Goal: Navigation & Orientation: Find specific page/section

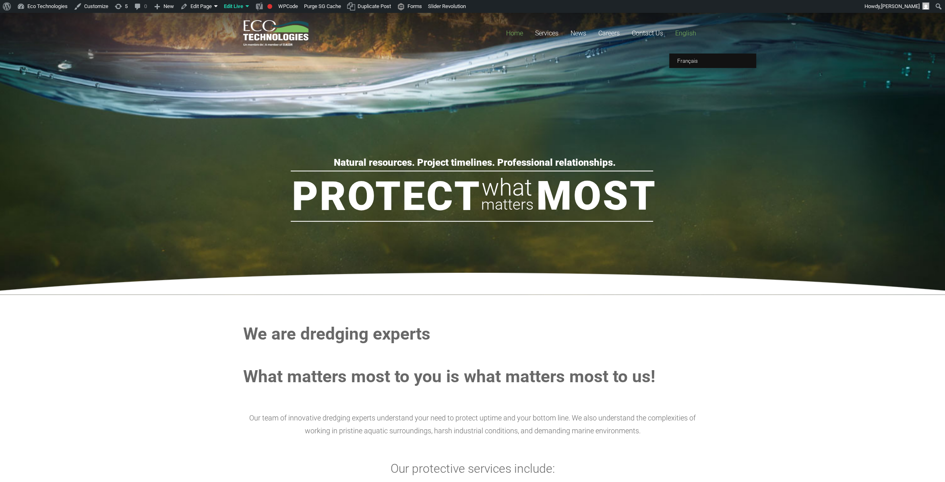
click at [669, 31] on link "English" at bounding box center [685, 33] width 33 height 41
click at [690, 69] on rs-slide "Natural resources. Project timelines. Professional relationships. Protect Most …" at bounding box center [472, 154] width 945 height 282
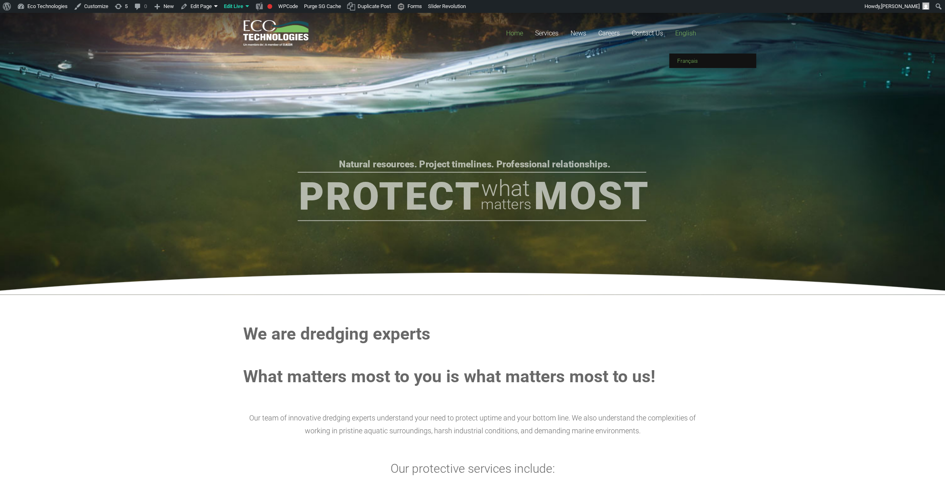
click at [676, 58] on link "Français" at bounding box center [712, 61] width 87 height 14
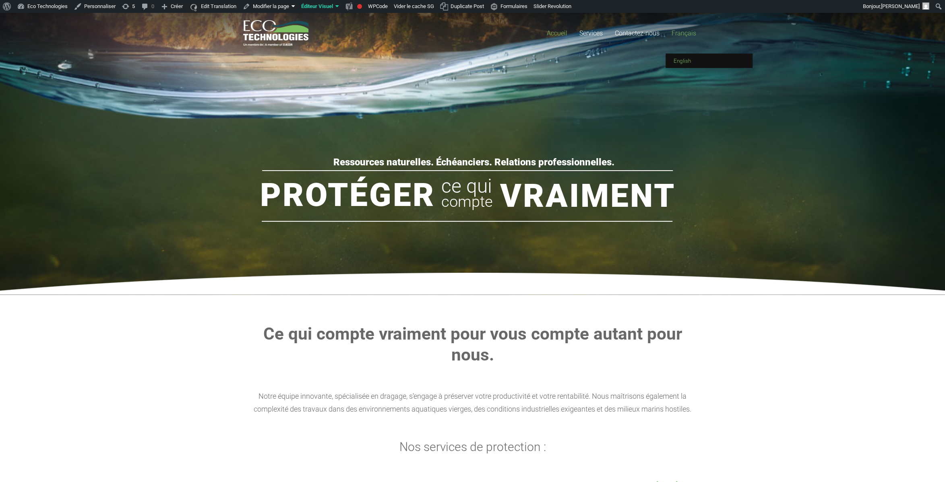
click at [681, 61] on span "English" at bounding box center [681, 61] width 17 height 6
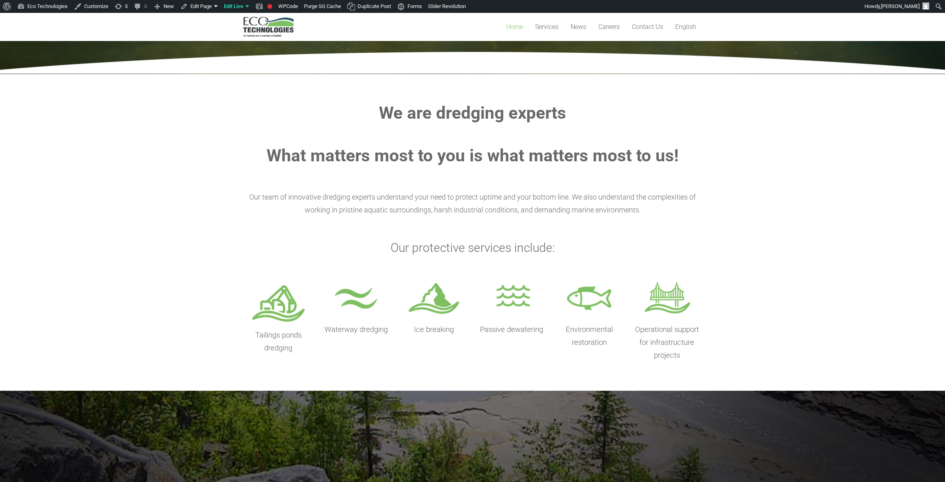
scroll to position [221, 0]
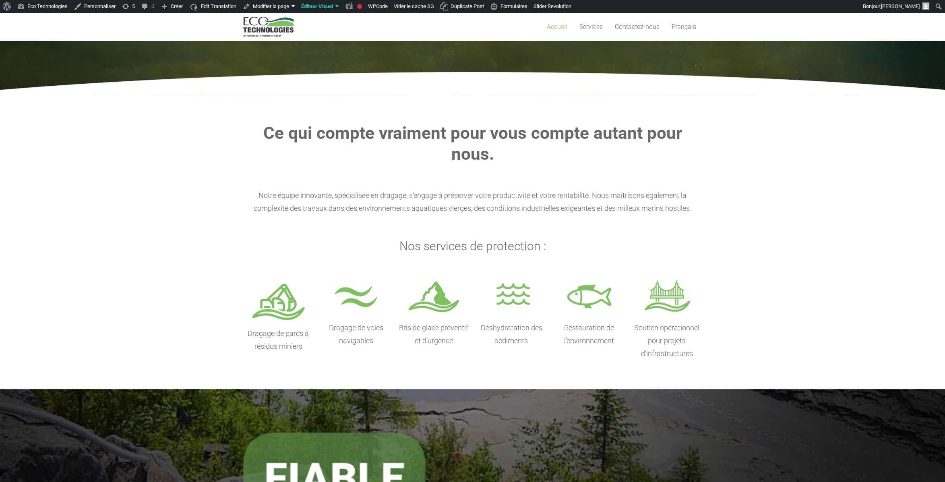
scroll to position [177, 0]
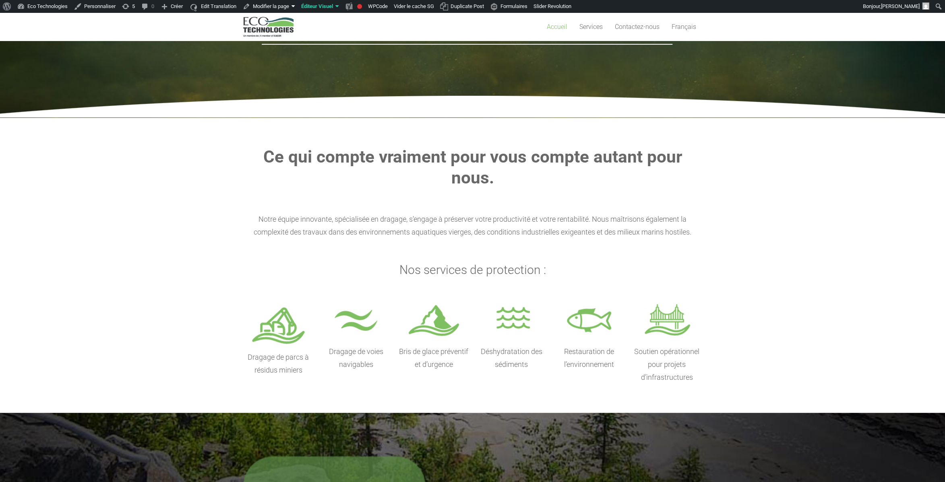
click at [173, 193] on section "Ce qui compte vraiment pour vous compte autant pour nous. Notre équipe innovant…" at bounding box center [472, 265] width 945 height 295
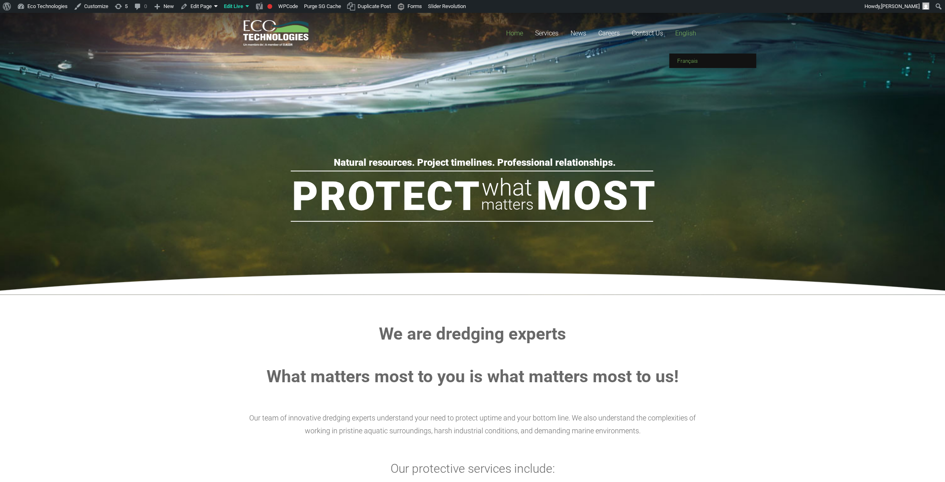
click at [687, 66] on link "Français" at bounding box center [712, 61] width 87 height 14
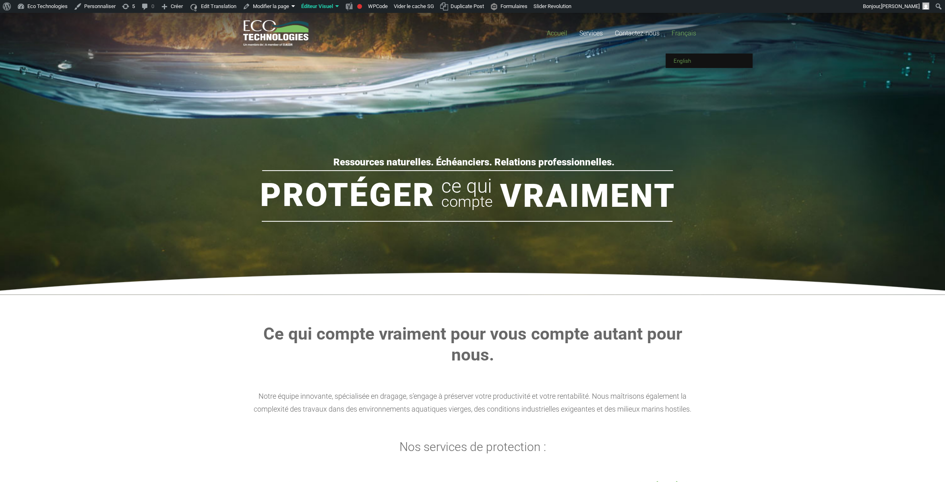
click at [681, 59] on span "English" at bounding box center [681, 61] width 17 height 6
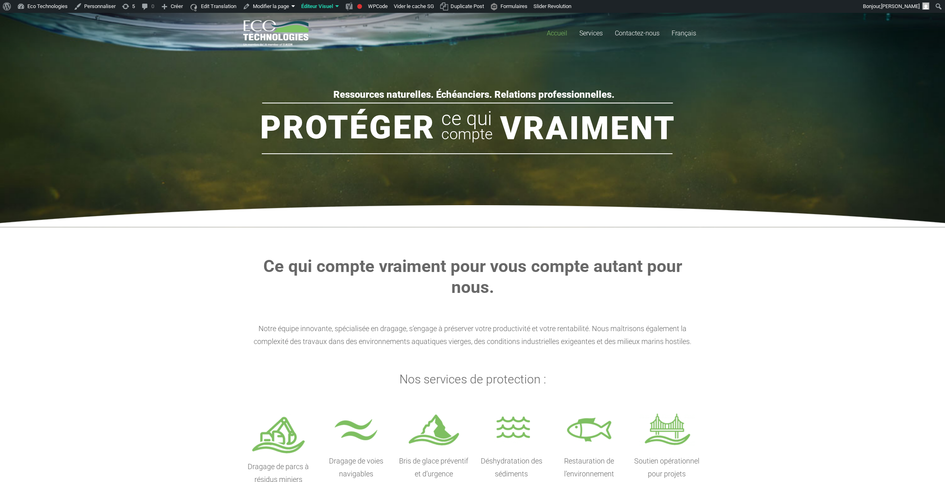
scroll to position [177, 0]
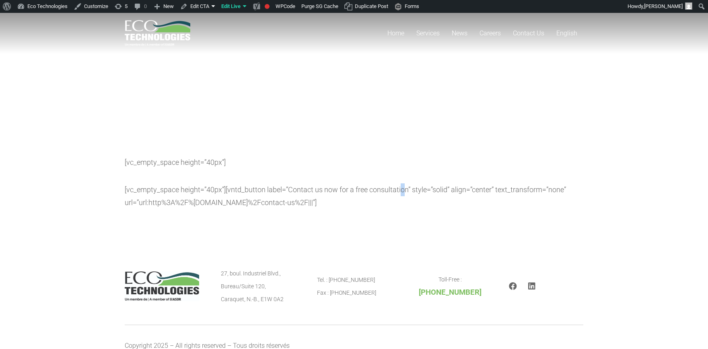
click at [402, 193] on div "WE’LL PROVE IT We’ve built an international reputation for providing dependable…" at bounding box center [354, 146] width 459 height 127
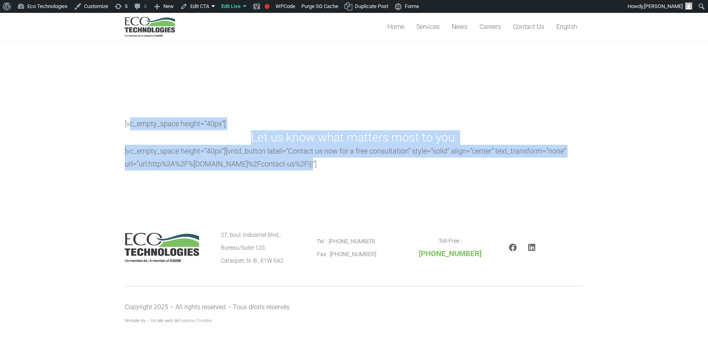
drag, startPoint x: 334, startPoint y: 173, endPoint x: 122, endPoint y: 130, distance: 216.4
click at [127, 126] on section "WE’LL PROVE IT We’ve built an international reputation for providing dependable…" at bounding box center [354, 86] width 708 height 225
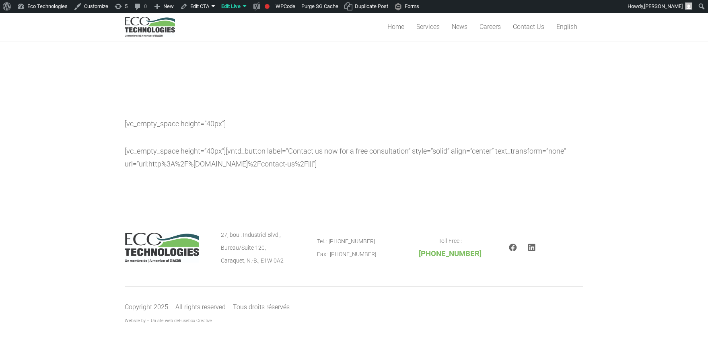
click at [434, 182] on section "WE’LL PROVE IT We’ve built an international reputation for providing dependable…" at bounding box center [354, 86] width 708 height 225
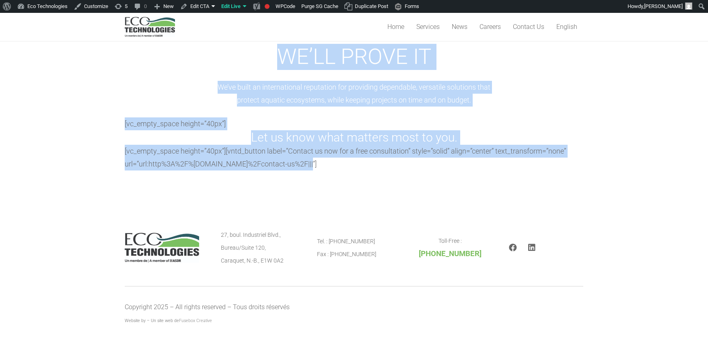
drag, startPoint x: 333, startPoint y: 157, endPoint x: 54, endPoint y: 64, distance: 293.9
click at [54, 64] on section "WE’LL PROVE IT We’ve built an international reputation for providing dependable…" at bounding box center [354, 86] width 708 height 225
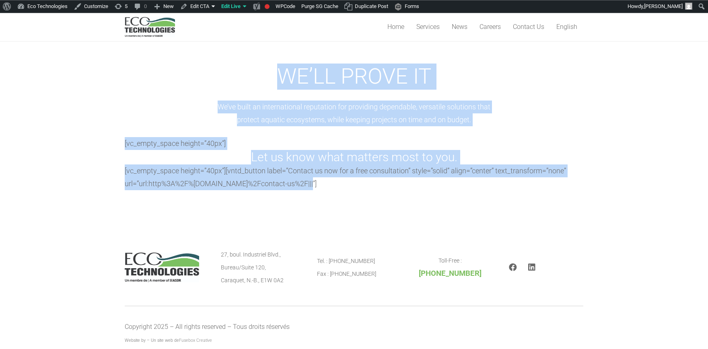
scroll to position [0, 0]
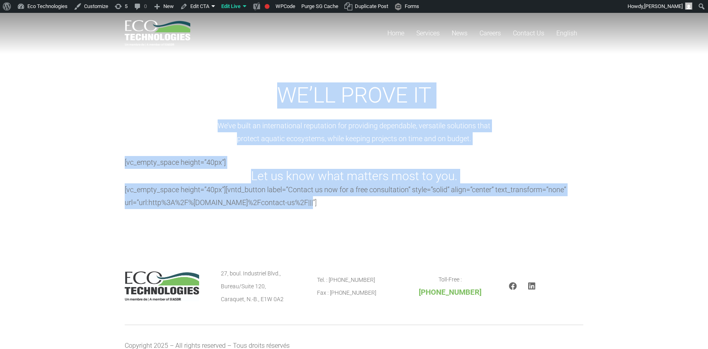
click at [384, 204] on div "WE’LL PROVE IT We’ve built an international reputation for providing dependable…" at bounding box center [354, 146] width 459 height 127
drag, startPoint x: 397, startPoint y: 211, endPoint x: 70, endPoint y: 99, distance: 346.1
click at [70, 99] on section "WE’LL PROVE IT We’ve built an international reputation for providing dependable…" at bounding box center [354, 125] width 708 height 225
click at [531, 27] on link "Contact Us" at bounding box center [528, 33] width 43 height 41
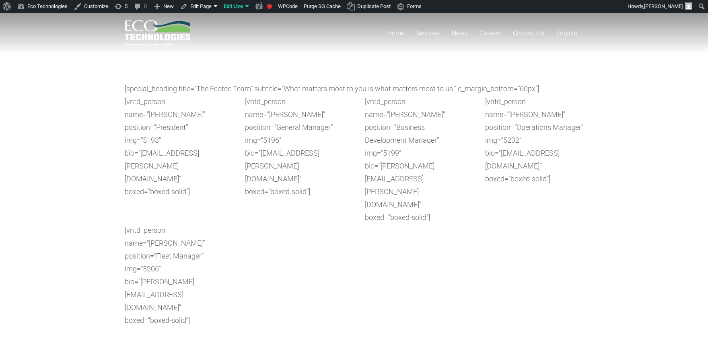
click at [407, 224] on div "[vntd_person name=”[PERSON_NAME]” position=”Fleet Manager” img=”5206″ bio=”[PER…" at bounding box center [354, 275] width 459 height 103
click at [346, 225] on div "[vntd_person name=”Stéphane Duguay” position=”Fleet Manager” img=”5206″ bio=”st…" at bounding box center [354, 275] width 459 height 103
drag, startPoint x: 336, startPoint y: 206, endPoint x: 340, endPoint y: 202, distance: 5.7
click at [331, 224] on div "[vntd_person name=”Stéphane Duguay” position=”Fleet Manager” img=”5206″ bio=”st…" at bounding box center [354, 275] width 459 height 103
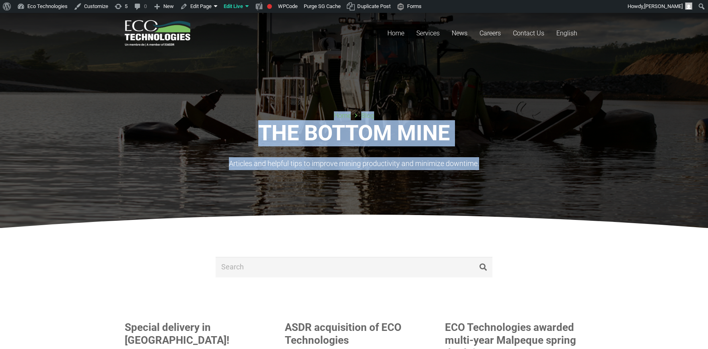
drag, startPoint x: 264, startPoint y: 111, endPoint x: 504, endPoint y: 164, distance: 246.0
click at [504, 164] on div "Home Blog THE BOTTOM MINE Articles and helpful tips to improve mining productiv…" at bounding box center [354, 120] width 459 height 99
click at [504, 164] on p "Articles and helpful tips to improve mining productivity and minimize downtime." at bounding box center [354, 163] width 459 height 13
drag, startPoint x: 504, startPoint y: 164, endPoint x: 231, endPoint y: 122, distance: 276.1
click at [231, 122] on div "Home Blog THE BOTTOM MINE Articles and helpful tips to improve mining productiv…" at bounding box center [354, 140] width 459 height 59
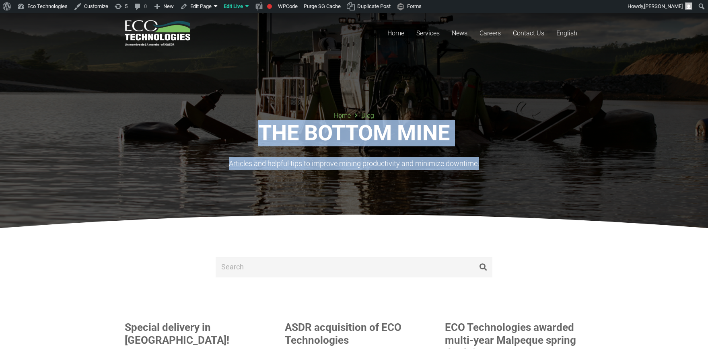
click at [213, 162] on p "Articles and helpful tips to improve mining productivity and minimize downtime." at bounding box center [354, 163] width 459 height 13
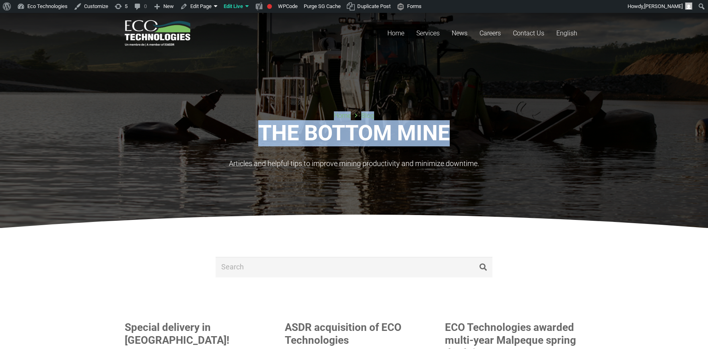
drag, startPoint x: 267, startPoint y: 109, endPoint x: 606, endPoint y: 154, distance: 341.9
click at [606, 154] on section "Home Blog THE BOTTOM MINE Articles and helpful tips to improve mining productiv…" at bounding box center [354, 120] width 708 height 215
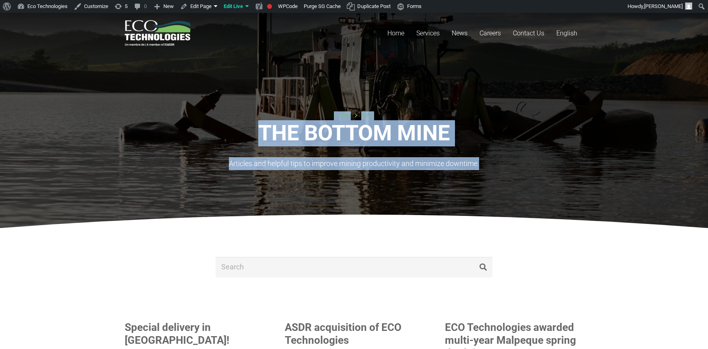
click at [581, 164] on p "Articles and helpful tips to improve mining productivity and minimize downtime." at bounding box center [354, 163] width 459 height 13
drag, startPoint x: 533, startPoint y: 165, endPoint x: 132, endPoint y: 83, distance: 408.7
click at [181, 91] on div "Home Blog THE BOTTOM MINE Articles and helpful tips to improve mining productiv…" at bounding box center [354, 120] width 459 height 99
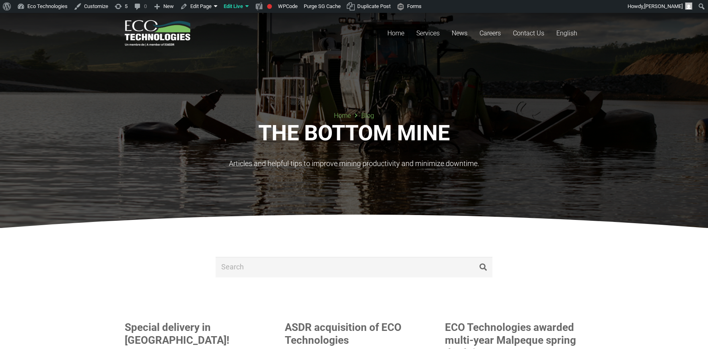
click at [132, 83] on div "Home Blog THE BOTTOM MINE Articles and helpful tips to improve mining productiv…" at bounding box center [354, 120] width 459 height 99
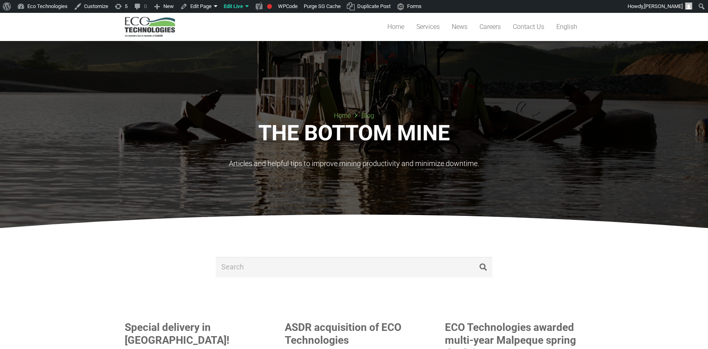
scroll to position [177, 0]
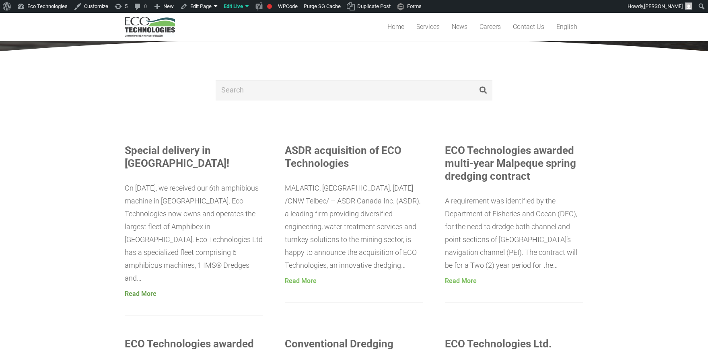
click at [134, 285] on link "Read More" at bounding box center [141, 294] width 32 height 18
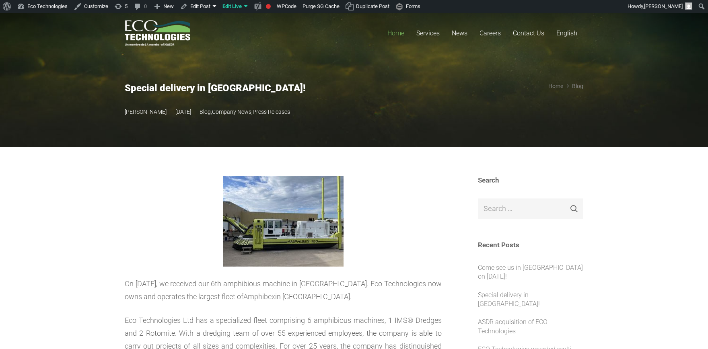
click at [396, 28] on link "Home" at bounding box center [396, 33] width 29 height 41
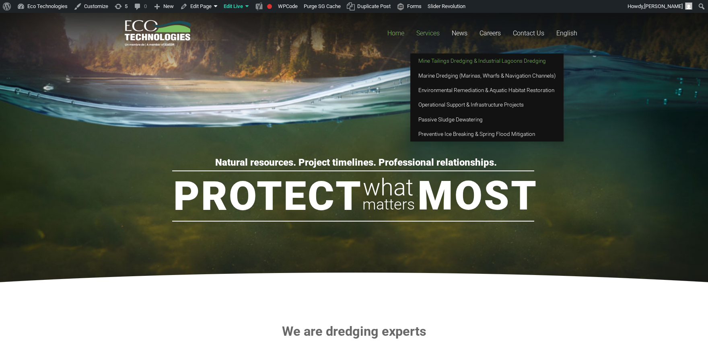
click at [446, 66] on link "Mine Tailings Dredging & Industrial Lagoons Dredging" at bounding box center [487, 61] width 153 height 14
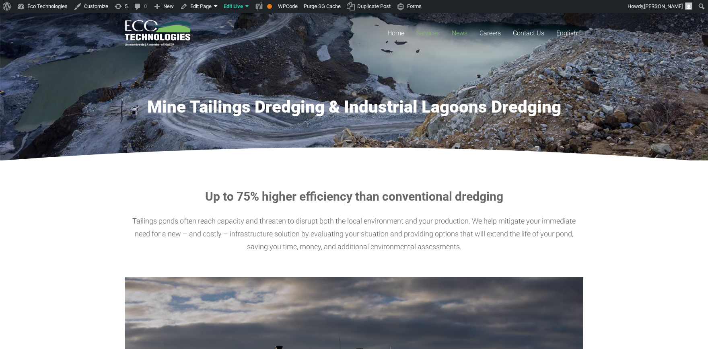
click at [459, 29] on link "News" at bounding box center [460, 33] width 28 height 41
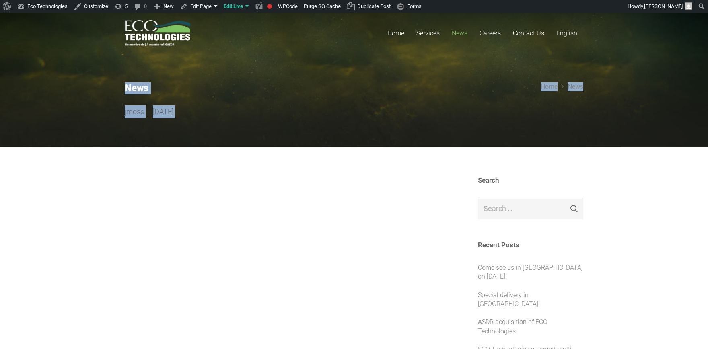
drag, startPoint x: 101, startPoint y: 80, endPoint x: 297, endPoint y: 161, distance: 211.4
drag, startPoint x: 411, startPoint y: 211, endPoint x: 0, endPoint y: -8, distance: 465.3
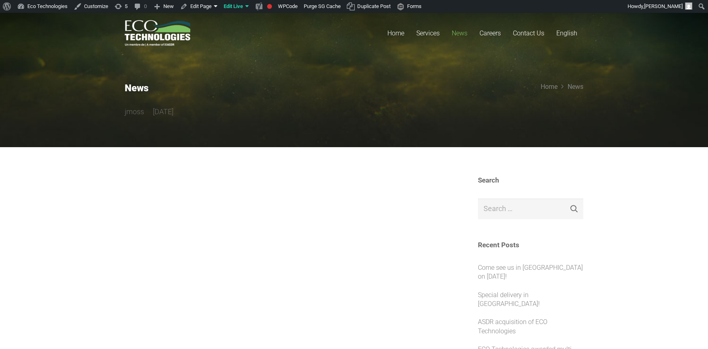
click at [497, 34] on span "Careers" at bounding box center [490, 33] width 21 height 8
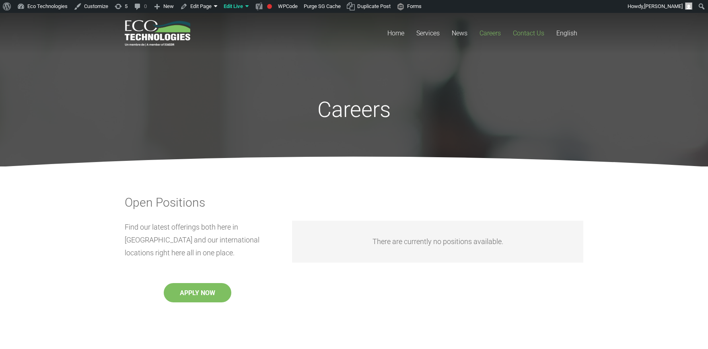
click at [524, 31] on span "Contact Us" at bounding box center [528, 33] width 31 height 8
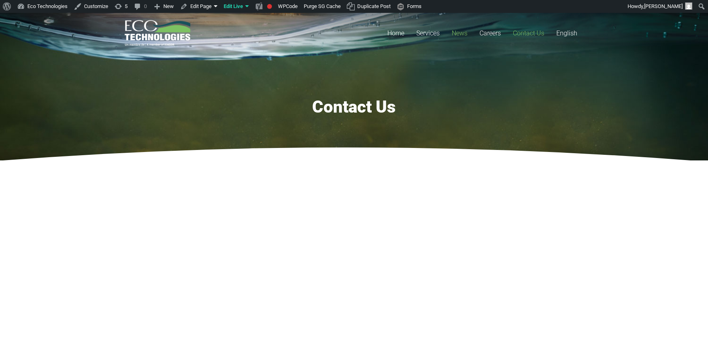
click at [460, 31] on span "News" at bounding box center [460, 33] width 16 height 8
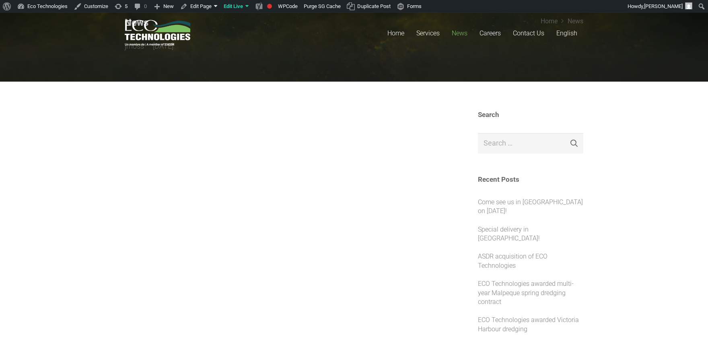
scroll to position [89, 0]
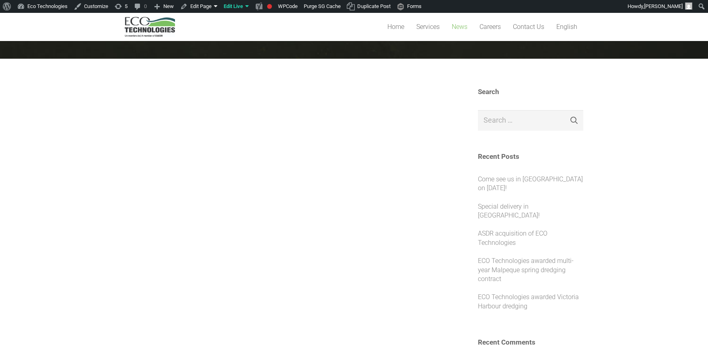
click at [486, 184] on link "Come see us in Shawinigan on September 11!" at bounding box center [530, 183] width 105 height 17
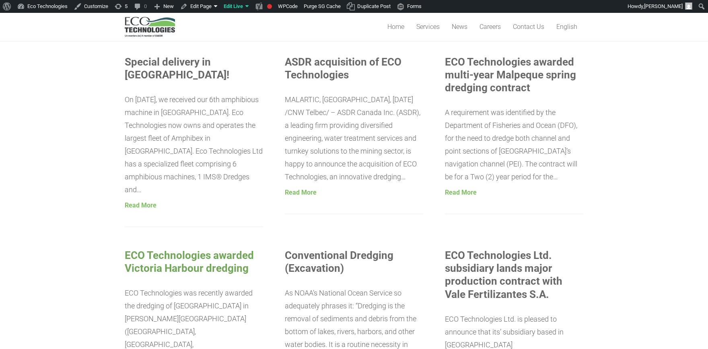
scroll to position [487, 0]
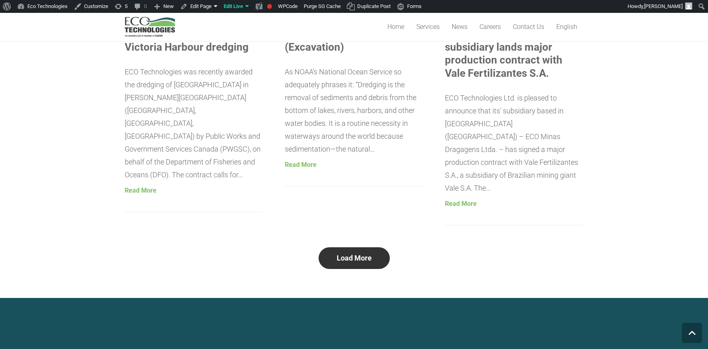
click at [334, 248] on button "Load More" at bounding box center [354, 259] width 71 height 22
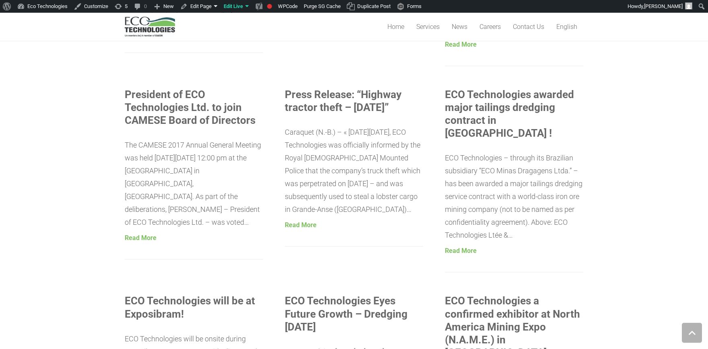
scroll to position [620, 0]
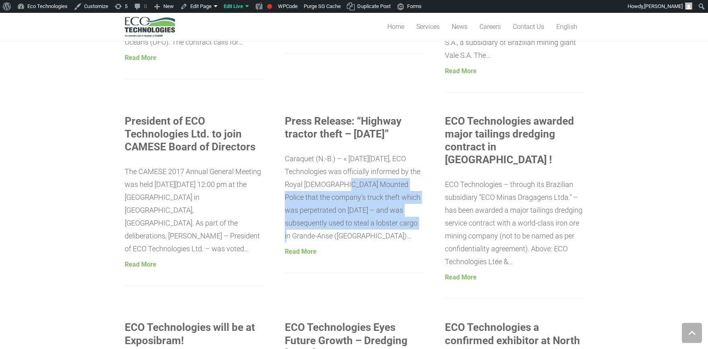
drag, startPoint x: 342, startPoint y: 165, endPoint x: 386, endPoint y: 194, distance: 53.5
click at [386, 194] on div "Caraquet (N.-B.) – « On Tuesday, March 14th, 2017, ECO Technologies was officia…" at bounding box center [354, 198] width 138 height 90
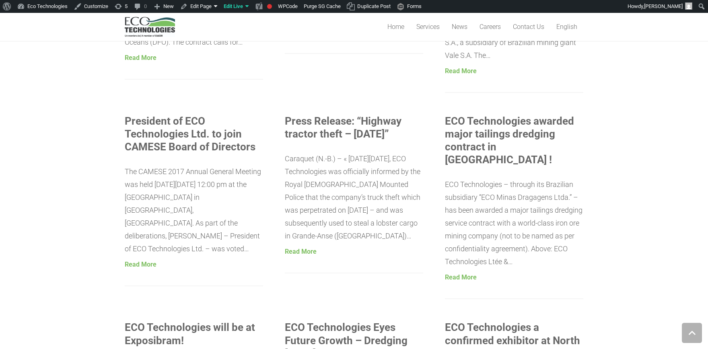
click at [392, 205] on div "Caraquet (N.-B.) – « On Tuesday, March 14th, 2017, ECO Technologies was officia…" at bounding box center [354, 198] width 138 height 90
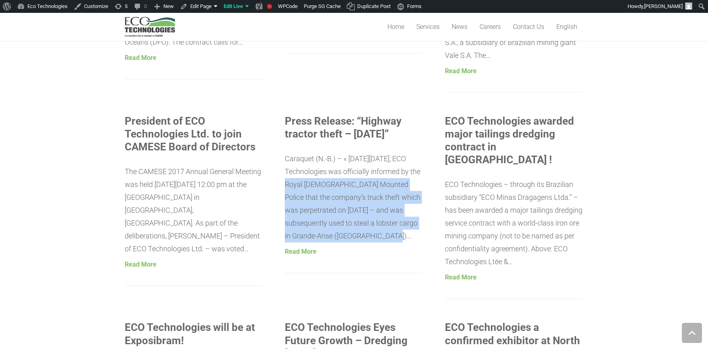
drag, startPoint x: 392, startPoint y: 205, endPoint x: 304, endPoint y: 159, distance: 99.0
click at [304, 159] on div "Caraquet (N.-B.) – « On Tuesday, March 14th, 2017, ECO Technologies was officia…" at bounding box center [354, 198] width 138 height 90
click at [367, 185] on div "Caraquet (N.-B.) – « On Tuesday, March 14th, 2017, ECO Technologies was officia…" at bounding box center [354, 198] width 138 height 90
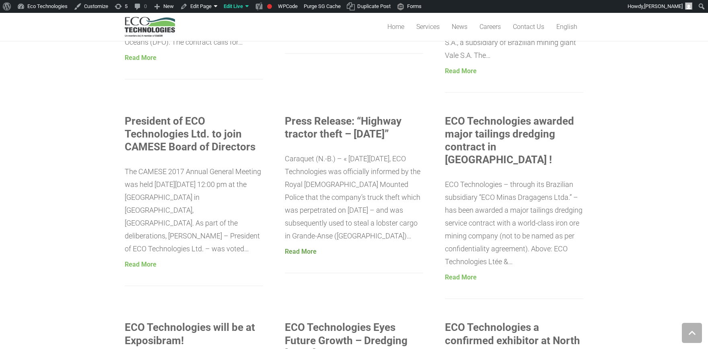
click at [303, 243] on link "Read More" at bounding box center [301, 252] width 32 height 18
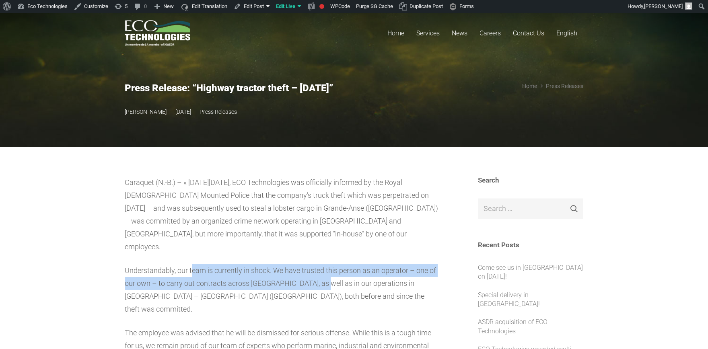
drag, startPoint x: 193, startPoint y: 256, endPoint x: 345, endPoint y: 277, distance: 153.6
click at [332, 276] on p "Understandably, our team is currently in shock. We have trusted this person as …" at bounding box center [283, 290] width 317 height 52
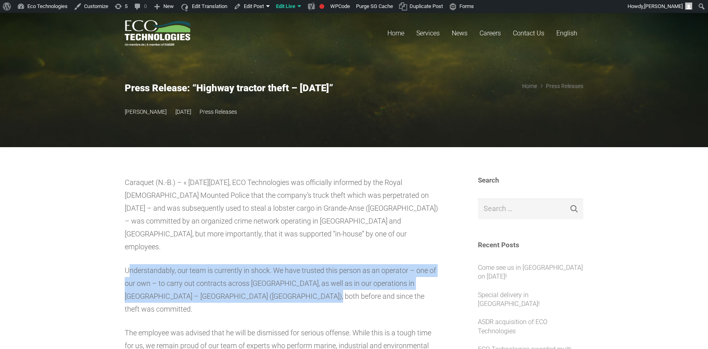
drag, startPoint x: 354, startPoint y: 281, endPoint x: 126, endPoint y: 257, distance: 229.0
click at [126, 264] on p "Understandably, our team is currently in shock. We have trusted this person as …" at bounding box center [283, 290] width 317 height 52
drag, startPoint x: 125, startPoint y: 257, endPoint x: 374, endPoint y: 283, distance: 251.0
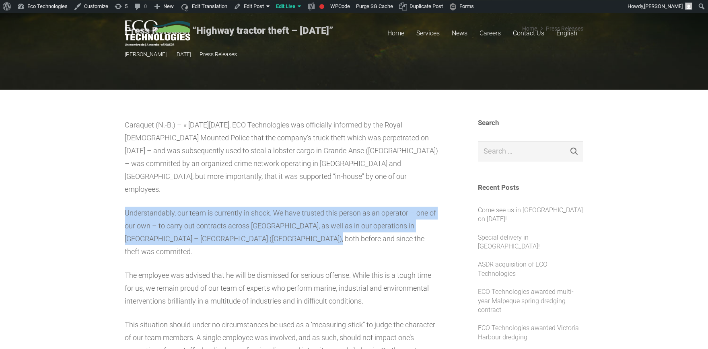
scroll to position [89, 0]
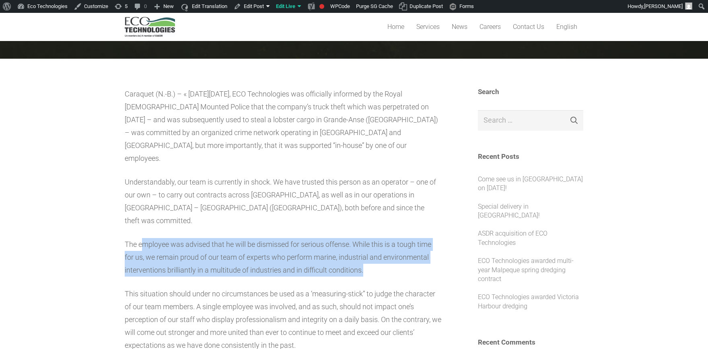
drag, startPoint x: 147, startPoint y: 223, endPoint x: 388, endPoint y: 243, distance: 242.7
click at [394, 241] on p "The employee was advised that he will be dismissed for serious offense. While t…" at bounding box center [283, 257] width 317 height 39
drag, startPoint x: 388, startPoint y: 243, endPoint x: 109, endPoint y: 224, distance: 279.5
drag, startPoint x: 109, startPoint y: 220, endPoint x: 400, endPoint y: 239, distance: 292.0
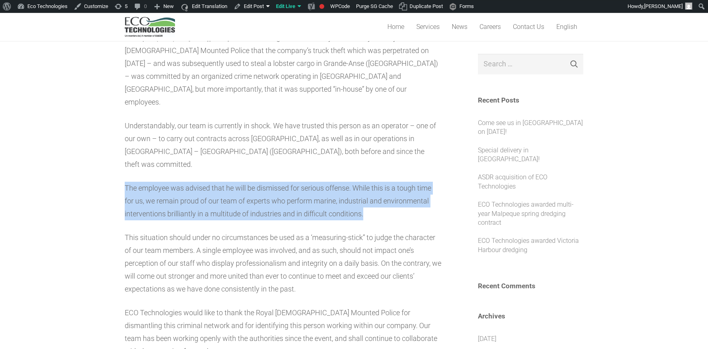
scroll to position [177, 0]
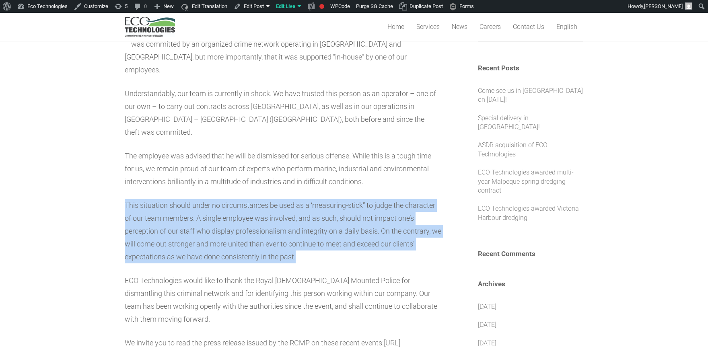
drag, startPoint x: 109, startPoint y: 175, endPoint x: 370, endPoint y: 227, distance: 265.9
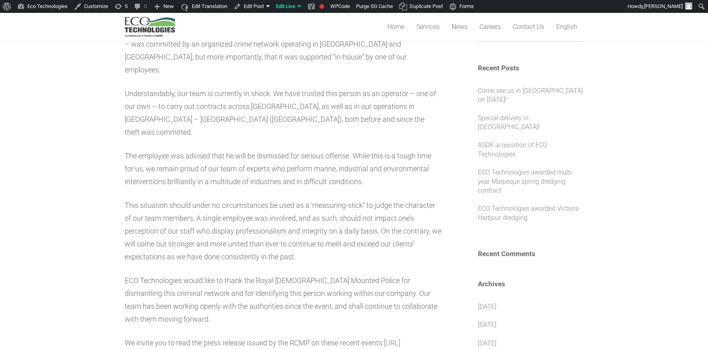
click at [370, 227] on p "This situation should under no circumstances be used as a ‘measuring-stick” to …" at bounding box center [283, 231] width 317 height 64
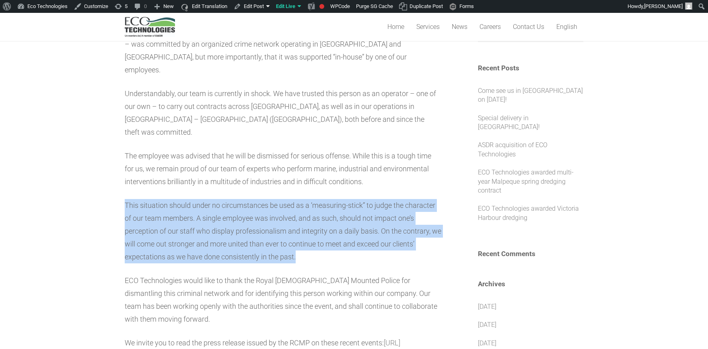
drag, startPoint x: 370, startPoint y: 227, endPoint x: 101, endPoint y: 177, distance: 273.6
drag, startPoint x: 101, startPoint y: 177, endPoint x: 337, endPoint y: 227, distance: 241.2
drag, startPoint x: 336, startPoint y: 227, endPoint x: 124, endPoint y: 182, distance: 216.9
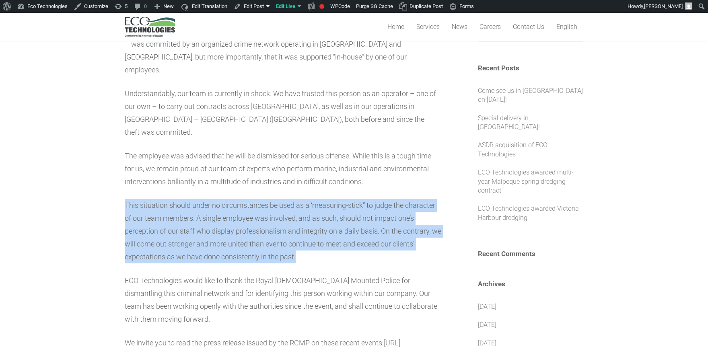
drag, startPoint x: 122, startPoint y: 182, endPoint x: 336, endPoint y: 227, distance: 218.4
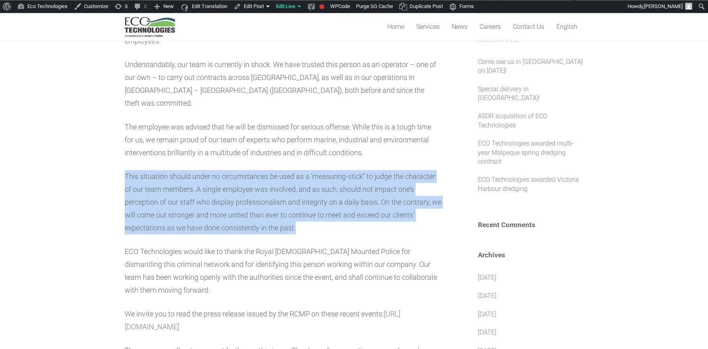
scroll to position [221, 0]
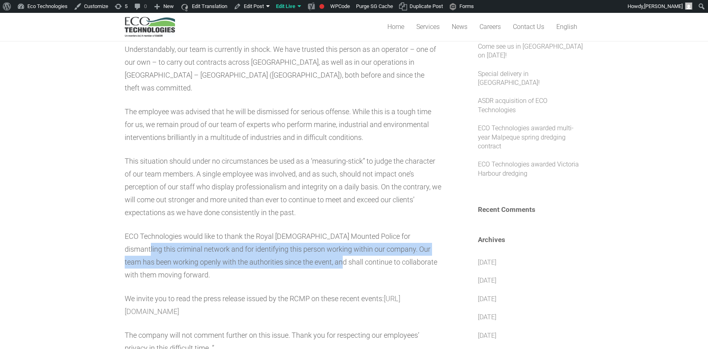
drag, startPoint x: 136, startPoint y: 214, endPoint x: 322, endPoint y: 242, distance: 187.7
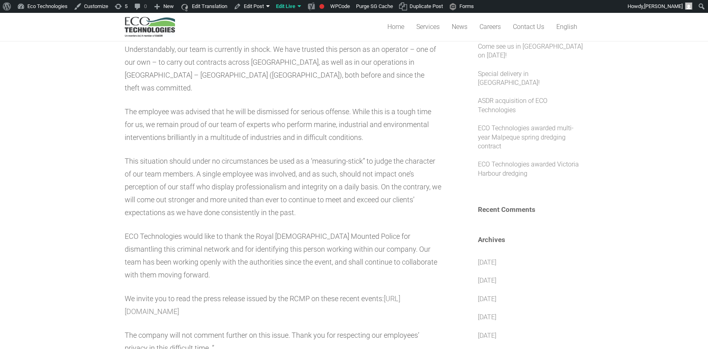
drag, startPoint x: 308, startPoint y: 243, endPoint x: 291, endPoint y: 243, distance: 17.3
click at [306, 243] on p "ECO Technologies would like to thank the Royal Canadian Mounted Police for dism…" at bounding box center [283, 256] width 317 height 52
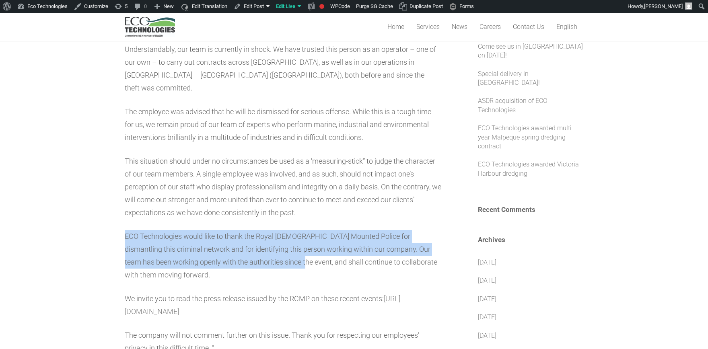
drag, startPoint x: 262, startPoint y: 242, endPoint x: 124, endPoint y: 205, distance: 142.4
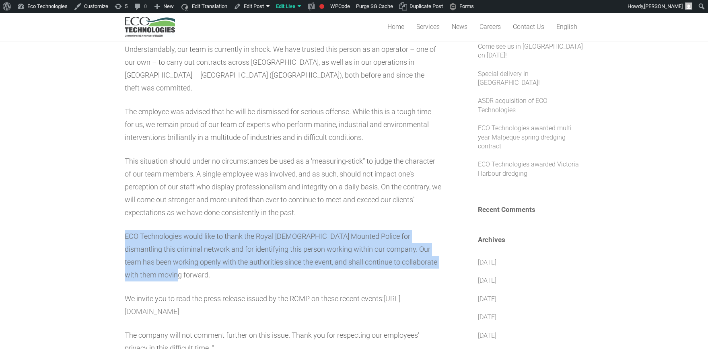
drag, startPoint x: 124, startPoint y: 205, endPoint x: 224, endPoint y: 254, distance: 111.4
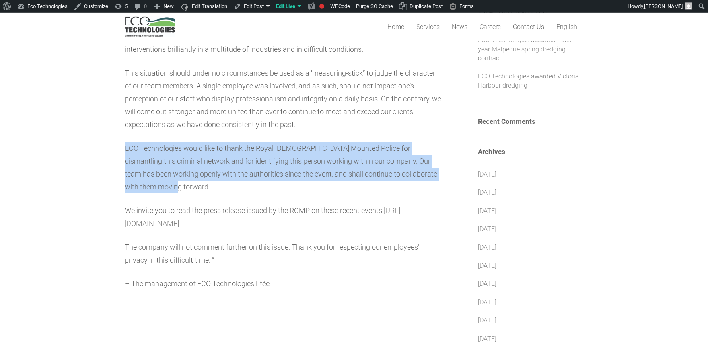
scroll to position [310, 0]
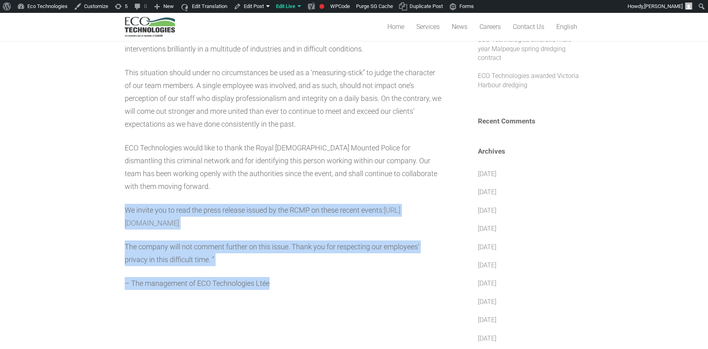
drag, startPoint x: 116, startPoint y: 179, endPoint x: 402, endPoint y: 251, distance: 296.0
click at [404, 251] on section "Caraquet (N.-B.) – « On Tuesday, March 14th, 2017, ECO Technologies was officia…" at bounding box center [354, 276] width 708 height 878
click at [394, 277] on p "– The management of ECO Technologies Ltée" at bounding box center [283, 283] width 317 height 13
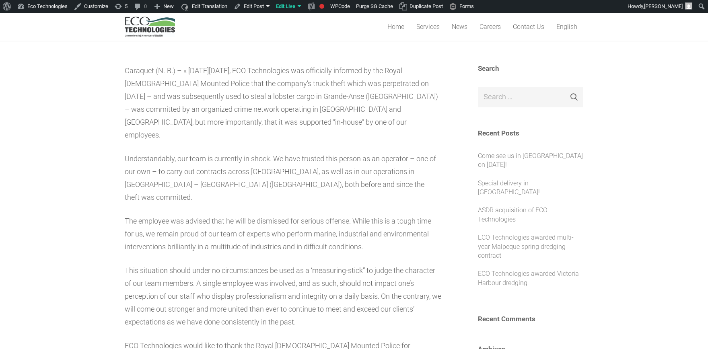
scroll to position [0, 0]
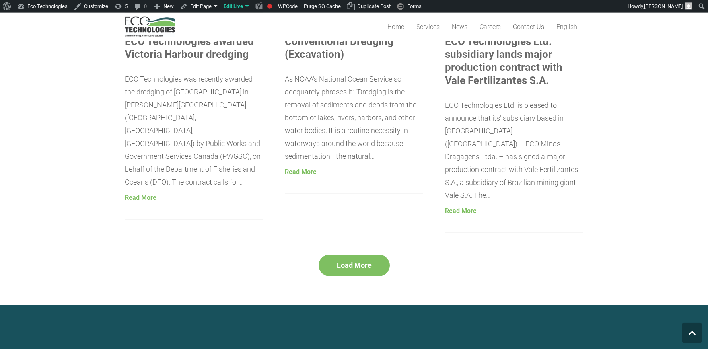
scroll to position [443, 0]
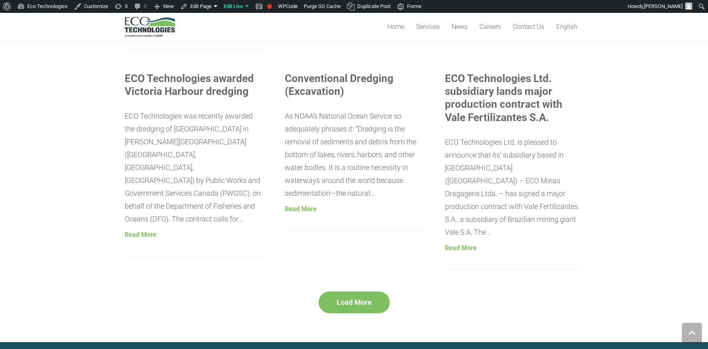
click at [268, 292] on div "Load More" at bounding box center [354, 303] width 459 height 22
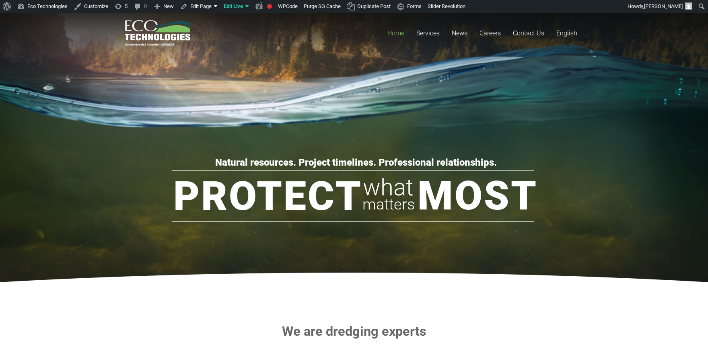
click at [330, 127] on rs-slide "Natural resources. Project timelines. Professional relationships. Protect Most …" at bounding box center [354, 154] width 708 height 282
click at [326, 107] on rs-slide "Natural resources. Project timelines. Professional relationships. Protect Most …" at bounding box center [354, 154] width 708 height 282
click at [340, 122] on rs-slide "Natural resources. Project timelines. Professional relationships. Protect Most …" at bounding box center [354, 154] width 708 height 282
click at [237, 109] on rs-slide "Natural resources. Project timelines. Professional relationships. Protect Most …" at bounding box center [354, 154] width 708 height 282
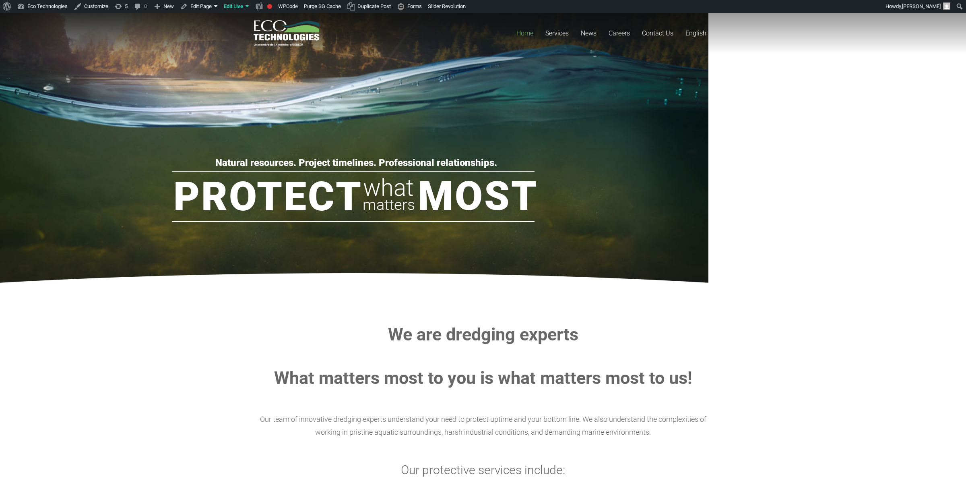
drag, startPoint x: 811, startPoint y: 258, endPoint x: 803, endPoint y: 257, distance: 8.1
click at [708, 258] on rs-fullwidth-wrap "Natural resources. Project timelines. Professional relationships. Protect Most …" at bounding box center [483, 154] width 966 height 282
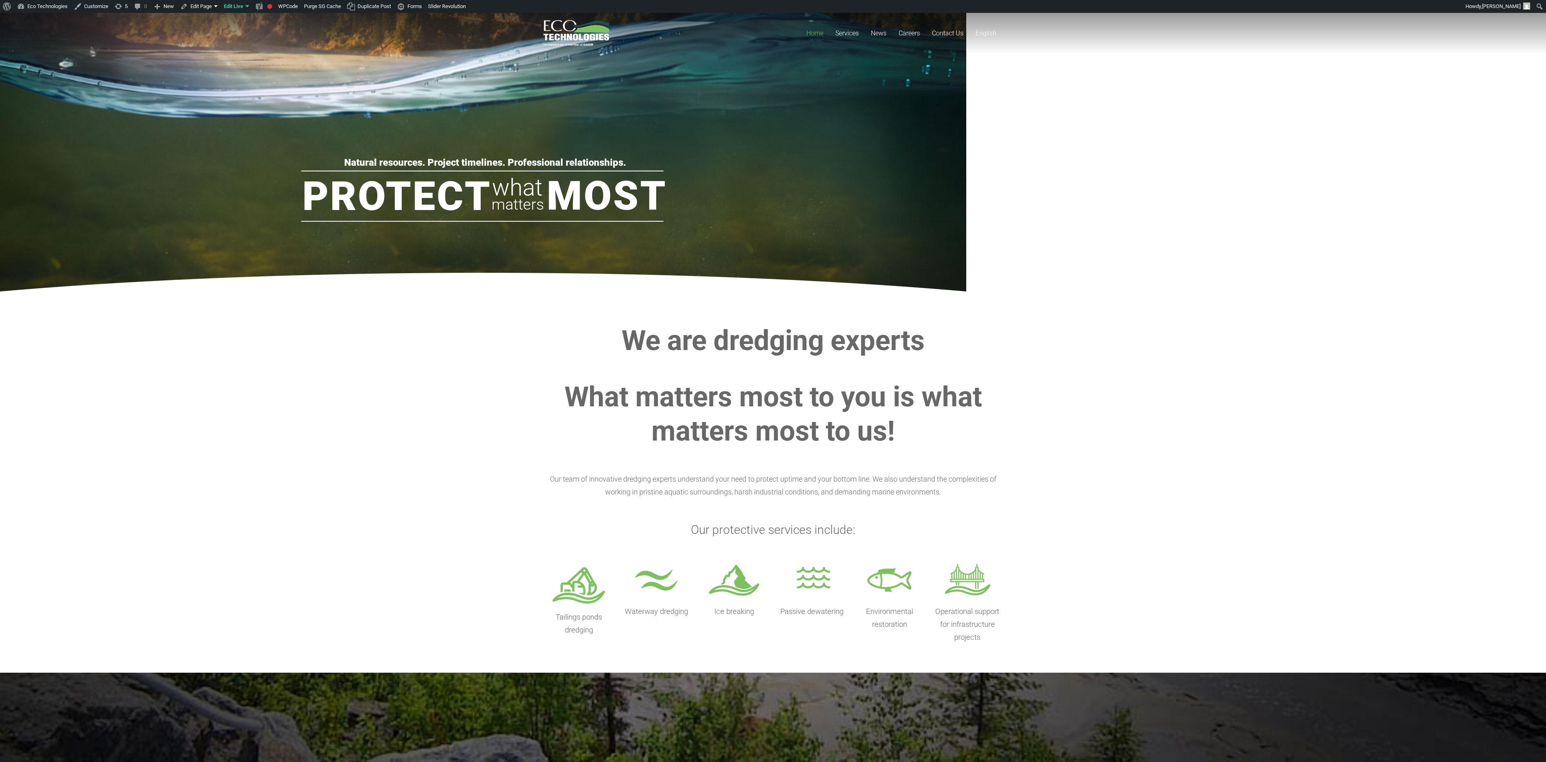
click at [966, 430] on section "We are dredging experts What matters most to you is what matters most to us! Ou…" at bounding box center [773, 484] width 1546 height 378
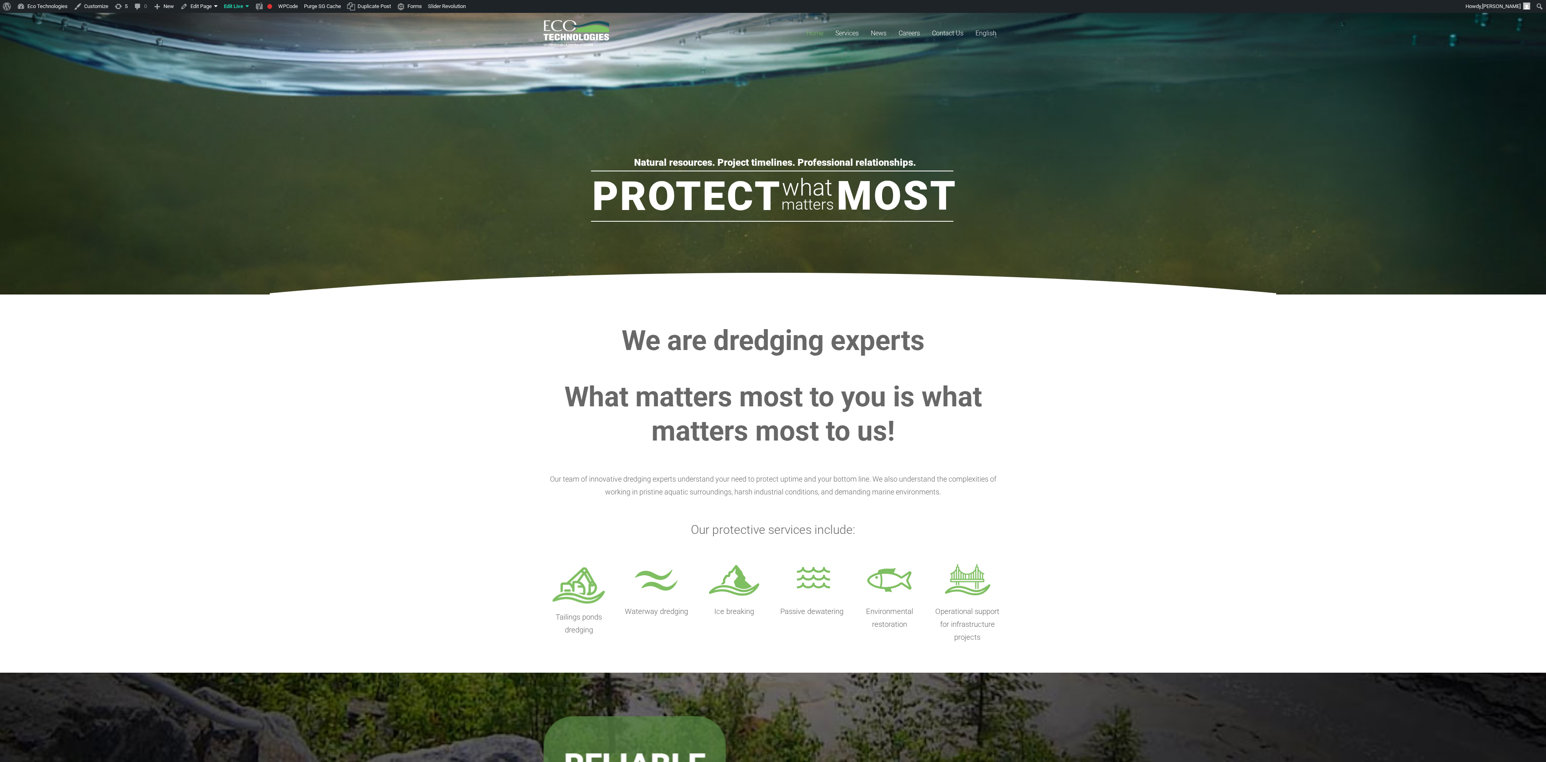
click at [1180, 436] on section "We are dredging experts What matters most to you is what matters most to us! Ou…" at bounding box center [773, 484] width 1546 height 378
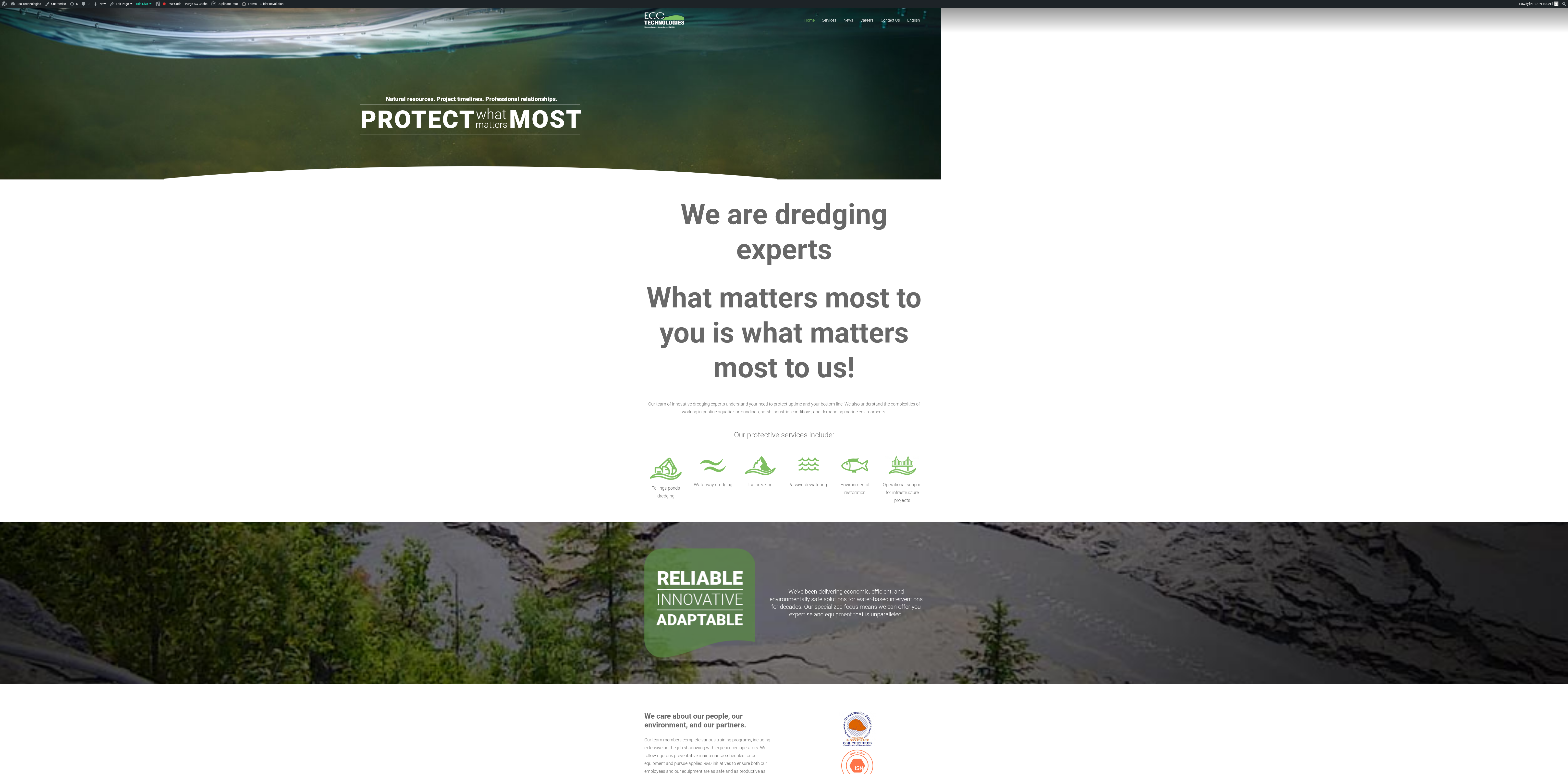
click at [940, 318] on section "We are dredging experts What matters most to you is what matters most to us! Ou…" at bounding box center [784, 351] width 1568 height 342
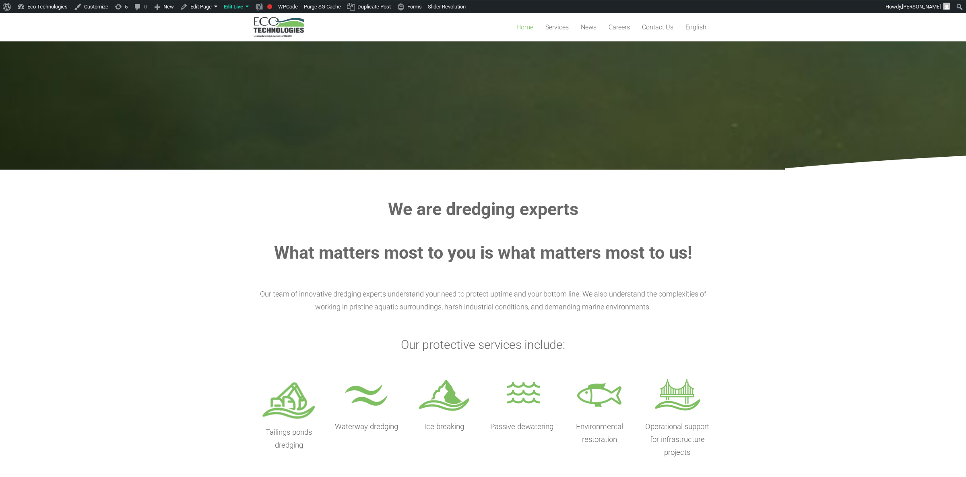
scroll to position [127, 0]
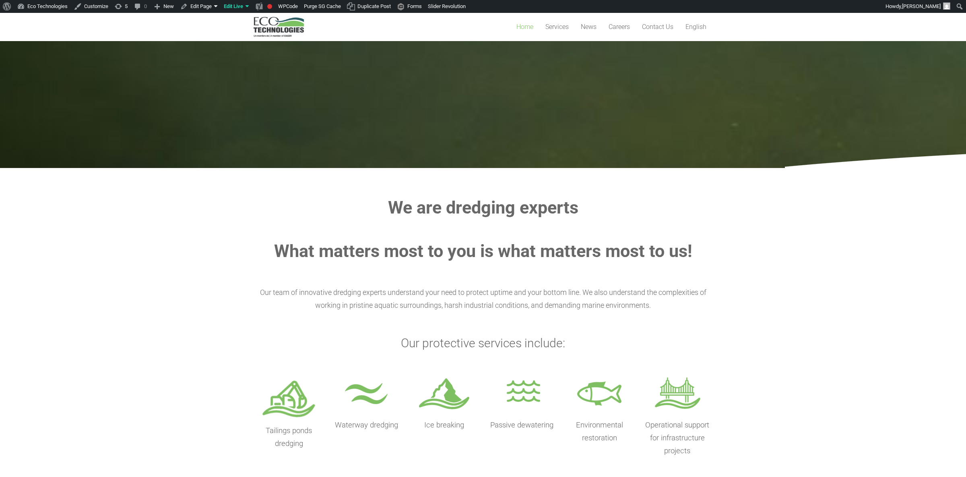
click at [259, 219] on div "We are dredging experts What matters most to you is what matters most to us!" at bounding box center [483, 229] width 459 height 65
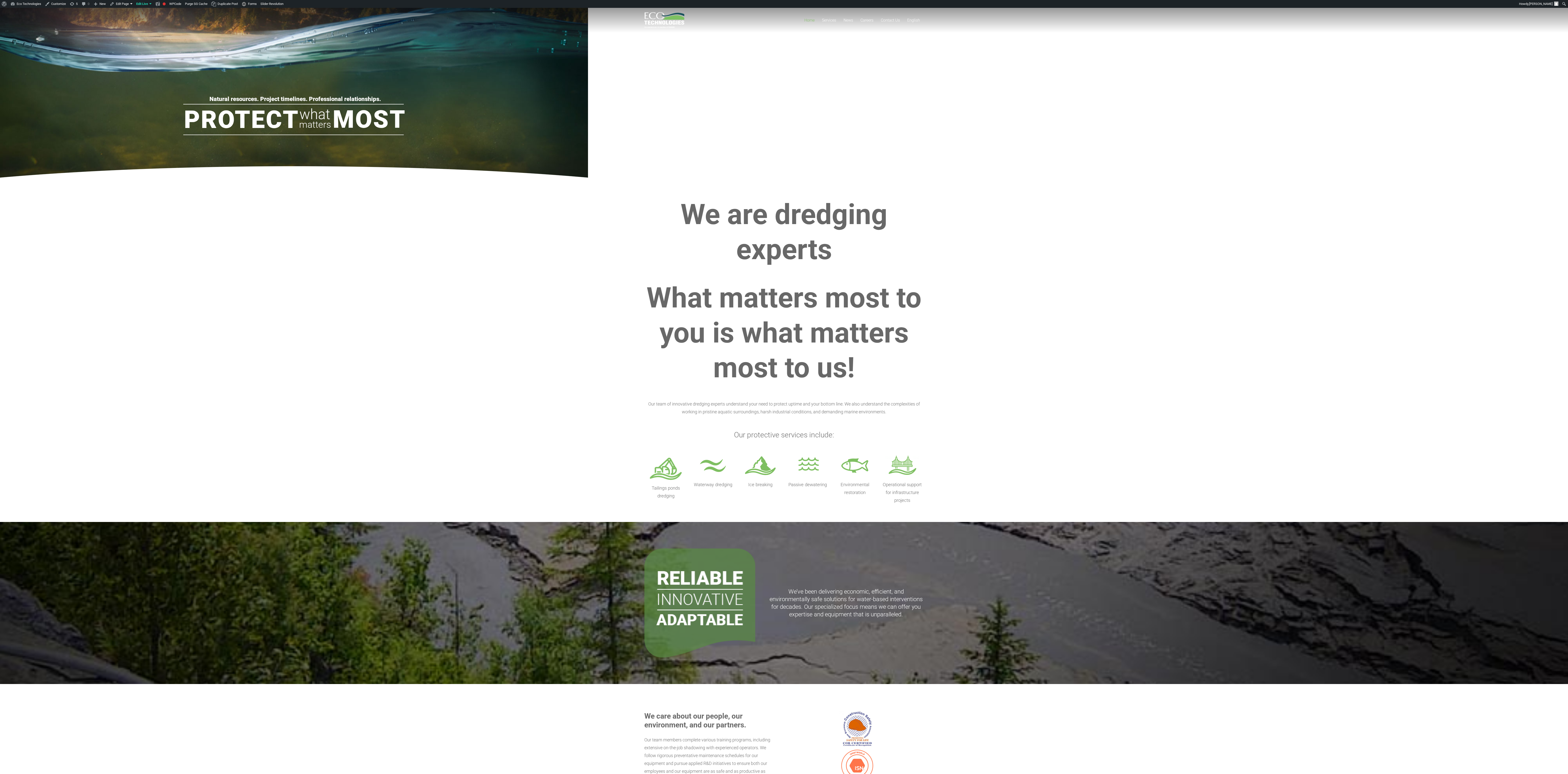
click at [463, 290] on section "We are dredging experts What matters most to you is what matters most to us! Ou…" at bounding box center [784, 351] width 1568 height 342
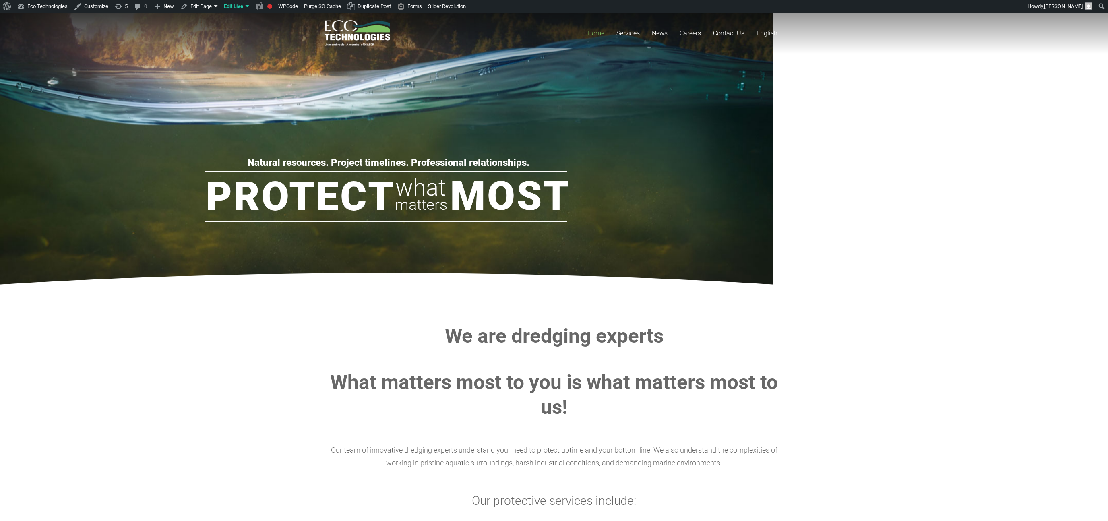
click at [772, 200] on rs-fullwidth-wrap "Natural resources. Project timelines. Professional relationships. Protect Most …" at bounding box center [554, 154] width 1108 height 282
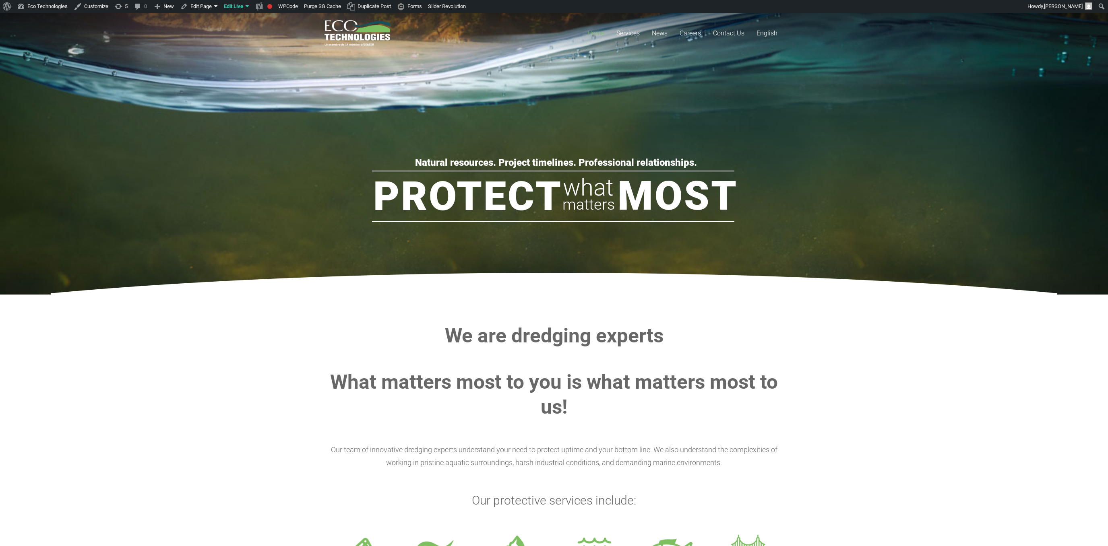
click at [846, 378] on section "We are dredging experts What matters most to you is what matters most to us! Ou…" at bounding box center [554, 469] width 1108 height 349
click at [775, 57] on link "Français" at bounding box center [793, 61] width 87 height 14
click at [767, 35] on span "English" at bounding box center [766, 33] width 21 height 8
click at [767, 56] on link "Français" at bounding box center [793, 61] width 87 height 14
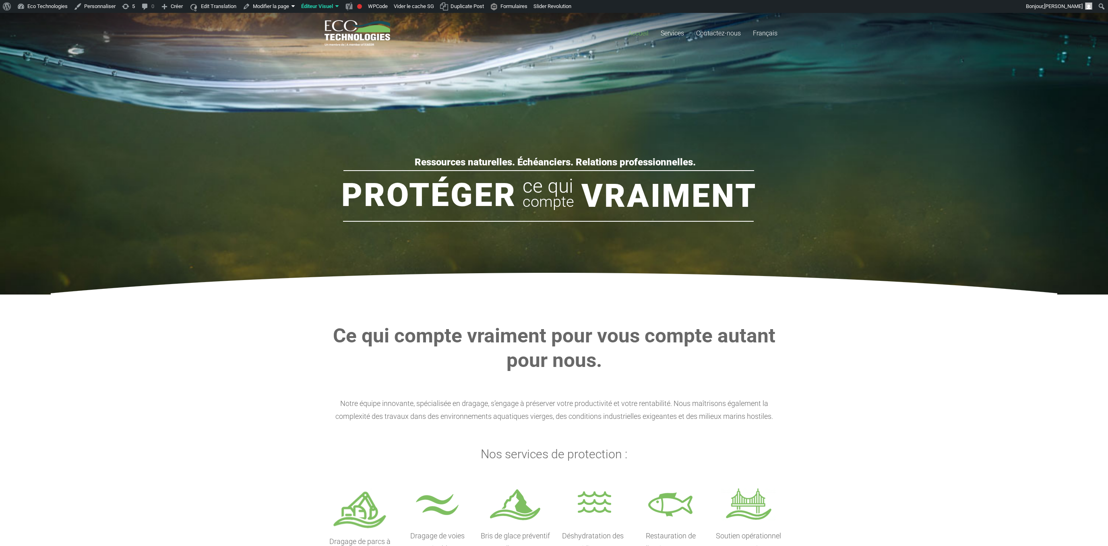
click at [502, 287] on img at bounding box center [554, 284] width 1006 height 22
click at [510, 277] on img at bounding box center [554, 284] width 1006 height 22
click at [884, 314] on section "Ce qui compte vraiment pour vous compte autant pour nous. Notre équipe innovant…" at bounding box center [554, 446] width 1108 height 303
click at [768, 57] on link "English" at bounding box center [790, 61] width 87 height 14
click at [767, 57] on link "English" at bounding box center [790, 61] width 87 height 14
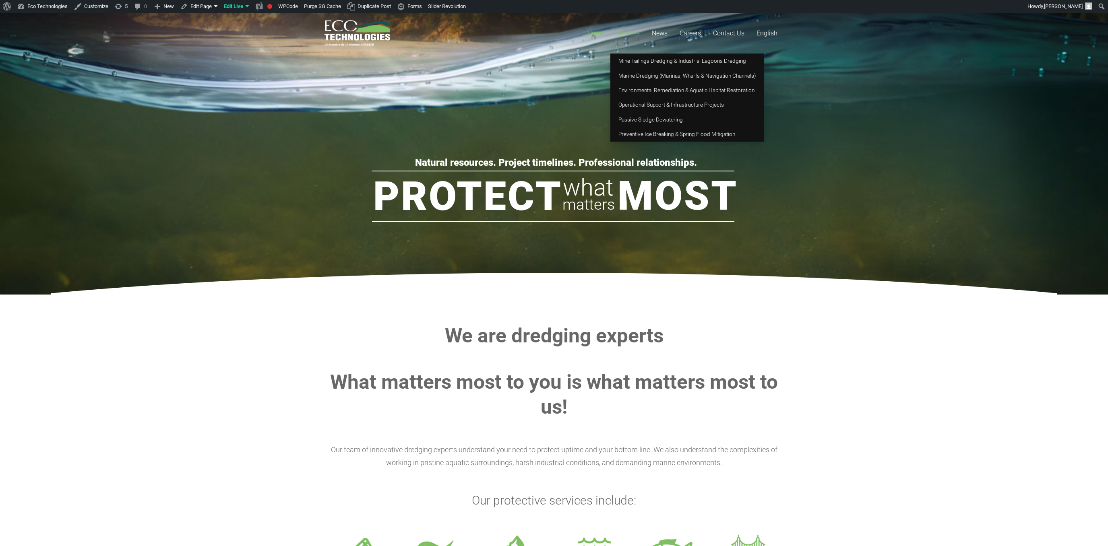
click at [621, 23] on link "Services" at bounding box center [627, 33] width 35 height 41
click at [623, 31] on span "Services" at bounding box center [627, 33] width 23 height 8
click at [634, 62] on span "Mine Tailings Dredging & Industrial Lagoons Dredging" at bounding box center [682, 61] width 128 height 6
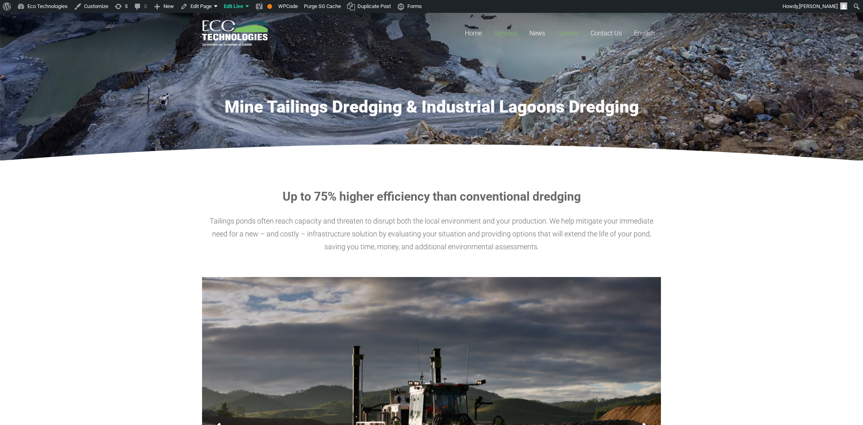
click at [562, 27] on link "Careers" at bounding box center [567, 33] width 33 height 41
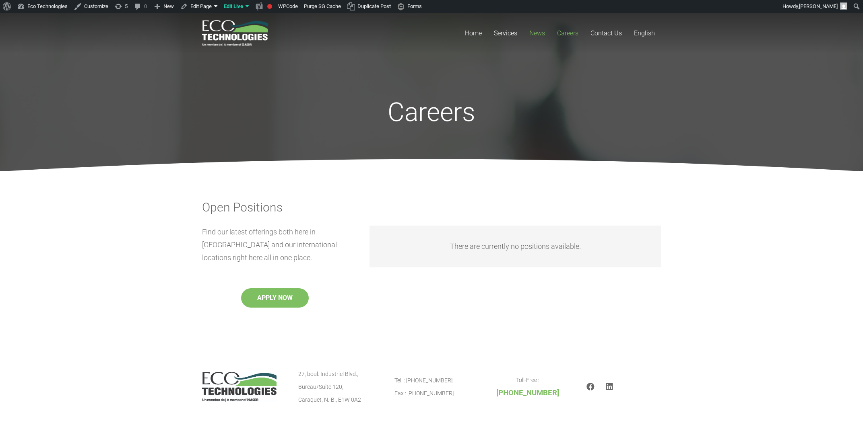
click at [531, 36] on span "News" at bounding box center [537, 33] width 16 height 8
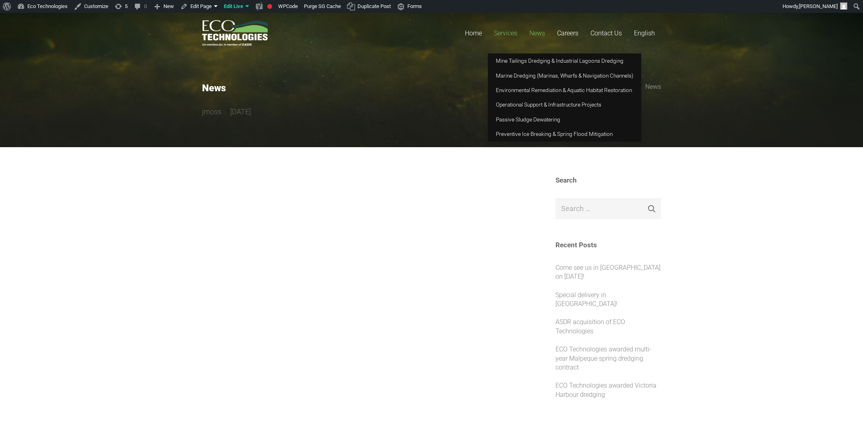
click at [514, 31] on span "Services" at bounding box center [505, 33] width 23 height 8
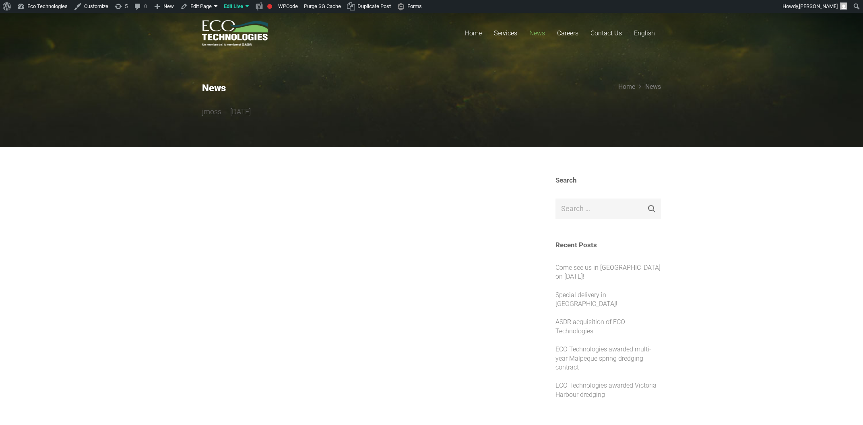
click at [547, 34] on link "News" at bounding box center [537, 33] width 28 height 41
click at [569, 34] on span "Careers" at bounding box center [567, 33] width 21 height 8
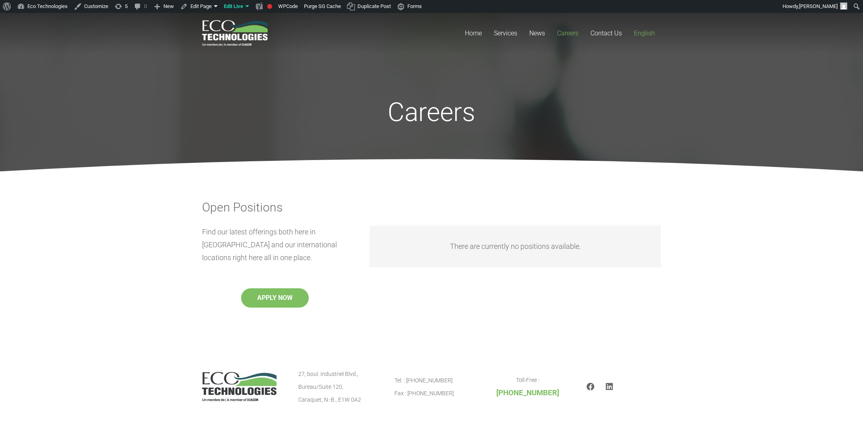
click at [640, 31] on span "English" at bounding box center [644, 33] width 21 height 8
click at [598, 33] on span "Contact Us" at bounding box center [605, 33] width 31 height 8
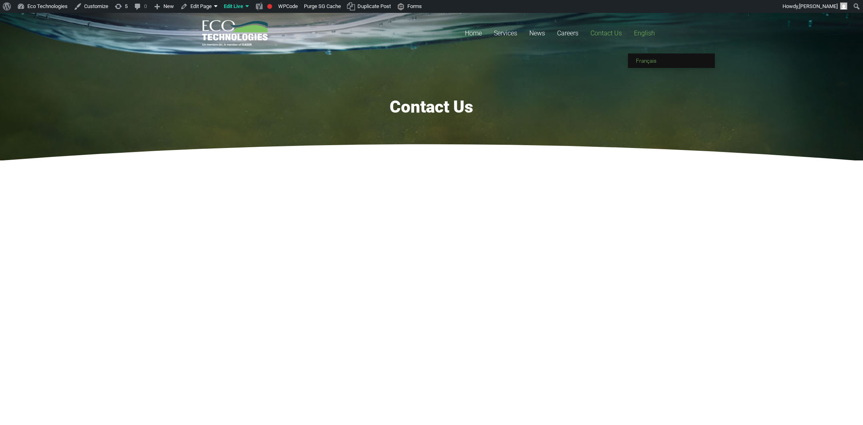
click at [648, 63] on span "Français" at bounding box center [646, 61] width 21 height 6
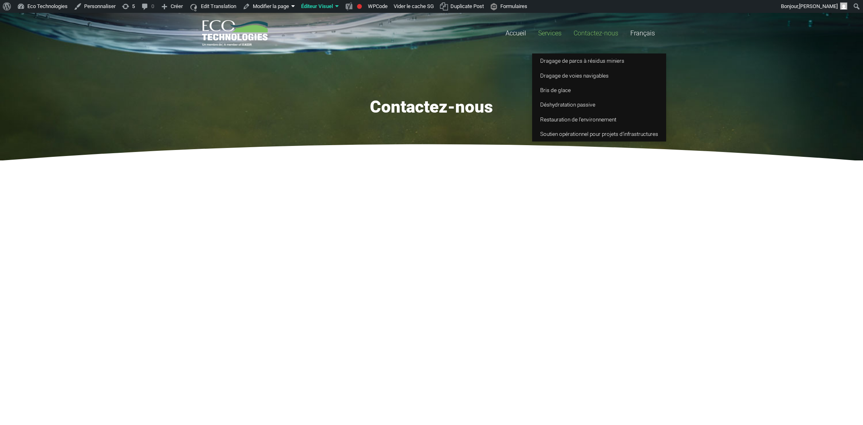
click at [543, 33] on span "Services" at bounding box center [549, 33] width 23 height 8
click at [540, 31] on span "Services" at bounding box center [549, 33] width 23 height 8
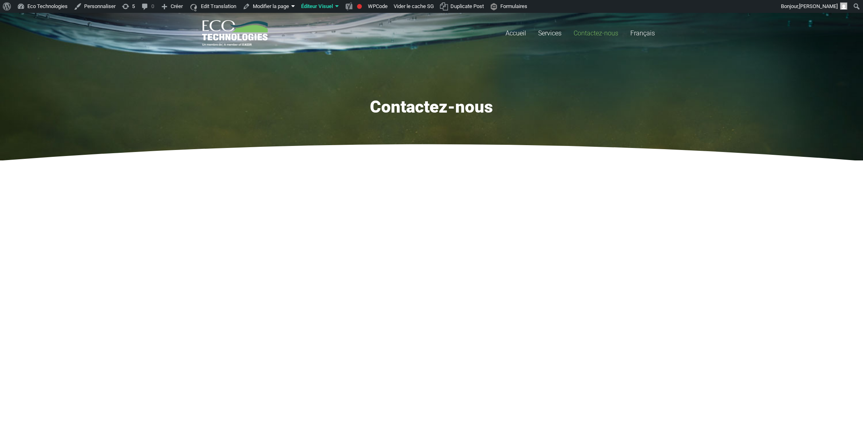
click at [763, 45] on div "Accueil Services Dragage de parcs à résidus miniers Dragage de voies navigables…" at bounding box center [431, 33] width 863 height 41
click at [514, 32] on span "Accueil" at bounding box center [516, 33] width 21 height 8
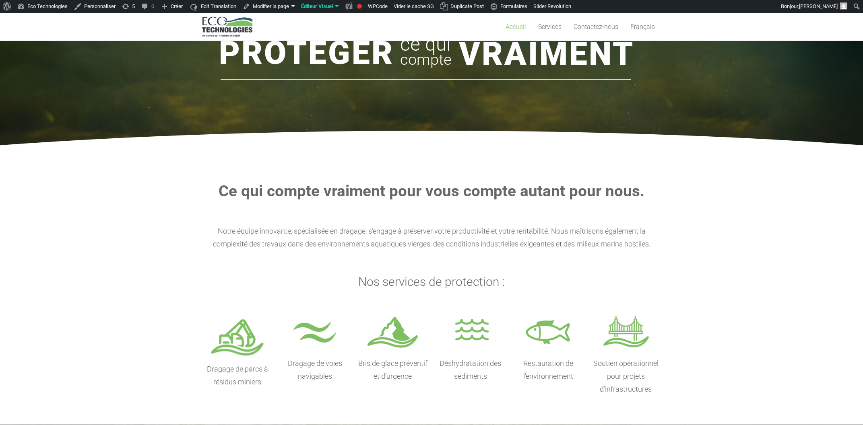
scroll to position [172, 0]
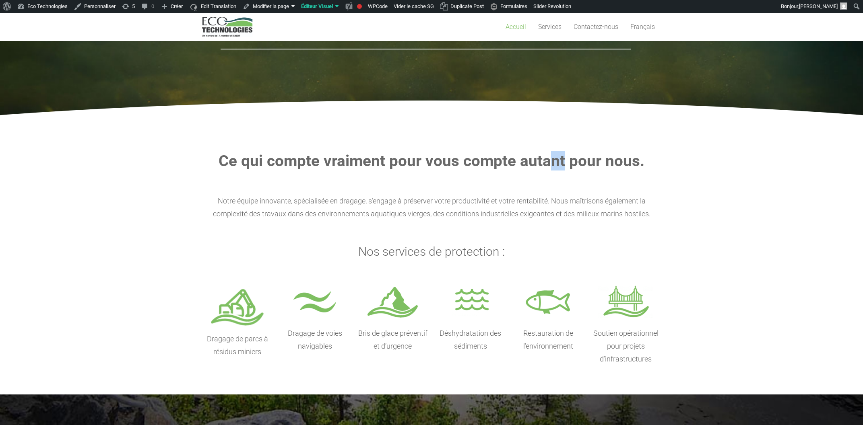
drag, startPoint x: 554, startPoint y: 180, endPoint x: 569, endPoint y: 180, distance: 14.5
click at [569, 180] on div "Ce qui compte vraiment pour vous compte autant pour nous. Notre équipe innovant…" at bounding box center [431, 205] width 459 height 108
click at [708, 186] on section "Ce qui compte vraiment pour vous compte autant pour nous. Notre équipe innovant…" at bounding box center [431, 258] width 863 height 272
drag, startPoint x: 758, startPoint y: 159, endPoint x: 425, endPoint y: 30, distance: 356.7
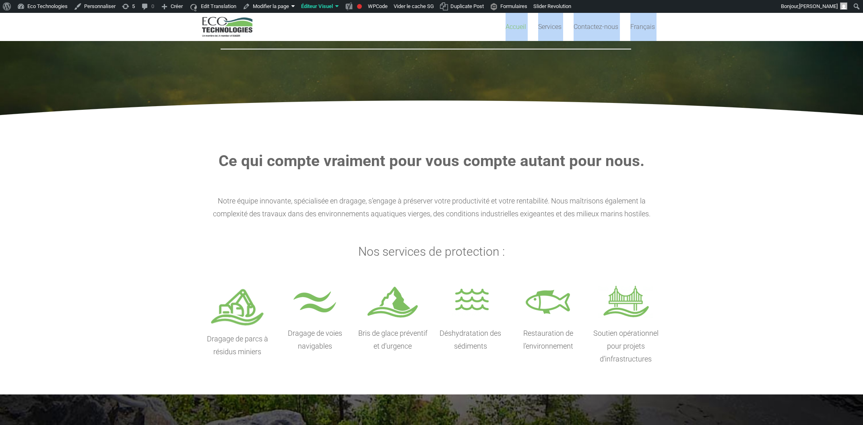
scroll to position [0, 0]
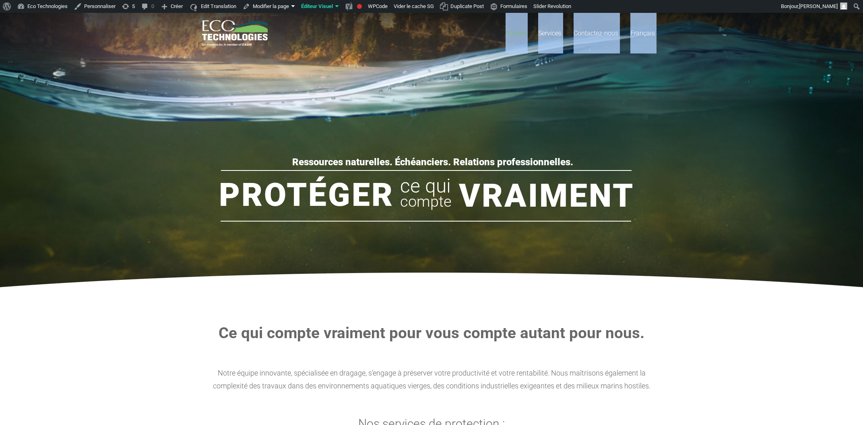
click at [796, 261] on rs-slide "Ressources naturelles. Échéanciers. Relations professionnelles. Protéger Vraime…" at bounding box center [431, 154] width 863 height 282
click at [772, 353] on section "Ce qui compte vraiment pour vous compte autant pour nous. Notre équipe innovant…" at bounding box center [431, 431] width 863 height 272
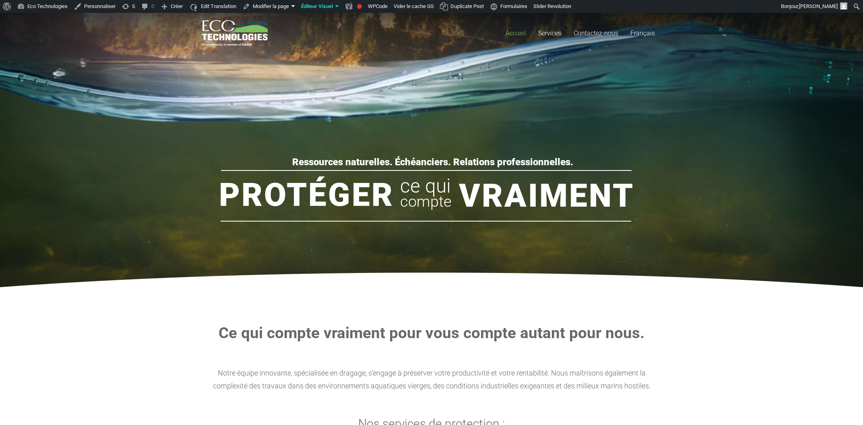
click at [716, 334] on section "Ce qui compte vraiment pour vous compte autant pour nous. Notre équipe innovant…" at bounding box center [431, 431] width 863 height 272
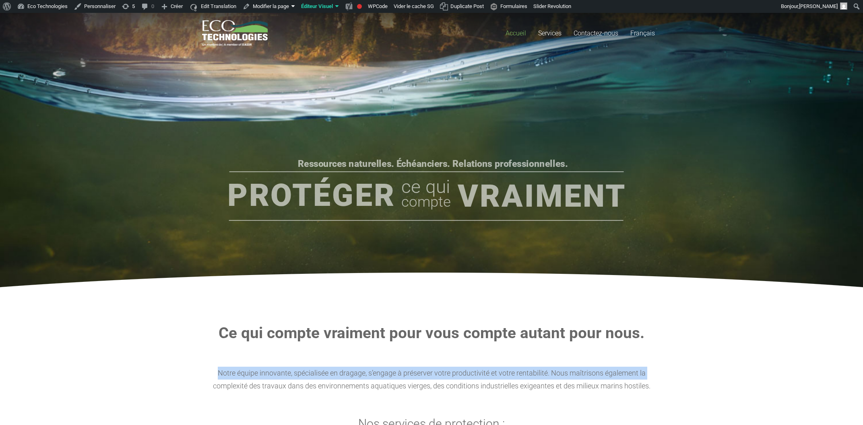
click at [774, 361] on section "Ce qui compte vraiment pour vous compte autant pour nous. Notre équipe innovant…" at bounding box center [431, 431] width 863 height 272
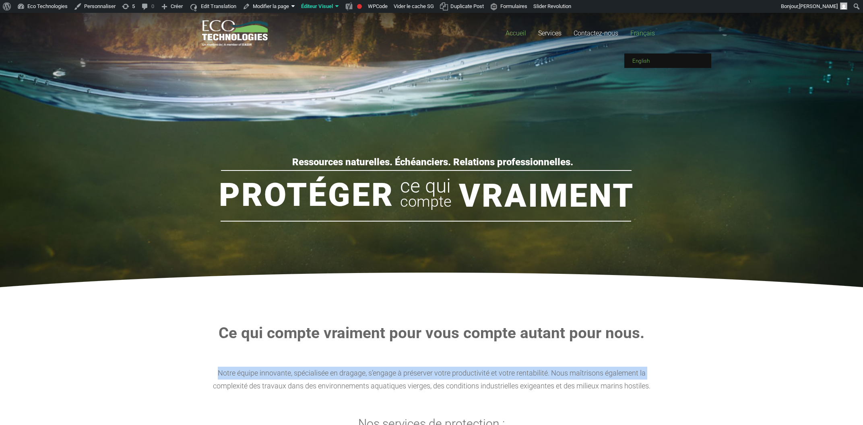
click at [652, 59] on link "English" at bounding box center [667, 61] width 87 height 14
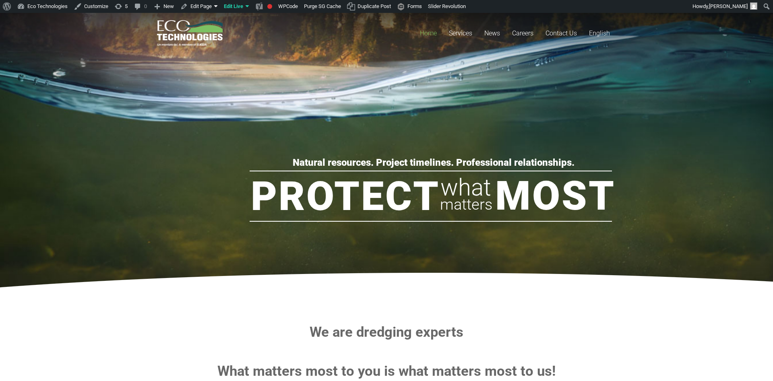
click at [594, 337] on h2 "We are dredging experts" at bounding box center [386, 332] width 459 height 17
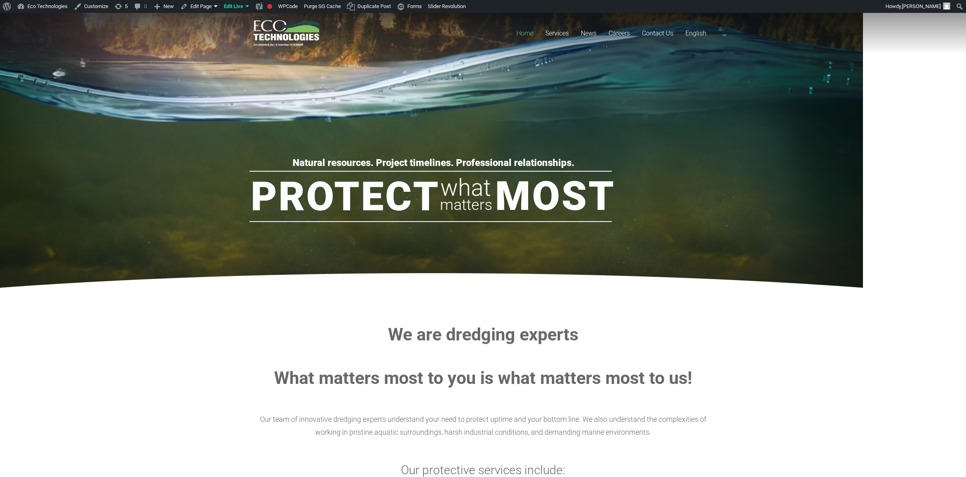
click at [738, 413] on section "We are dredging experts What matters most to you is what matters most to us! Ou…" at bounding box center [483, 454] width 966 height 318
click at [730, 367] on section "We are dredging experts What matters most to you is what matters most to us! Ou…" at bounding box center [483, 454] width 966 height 318
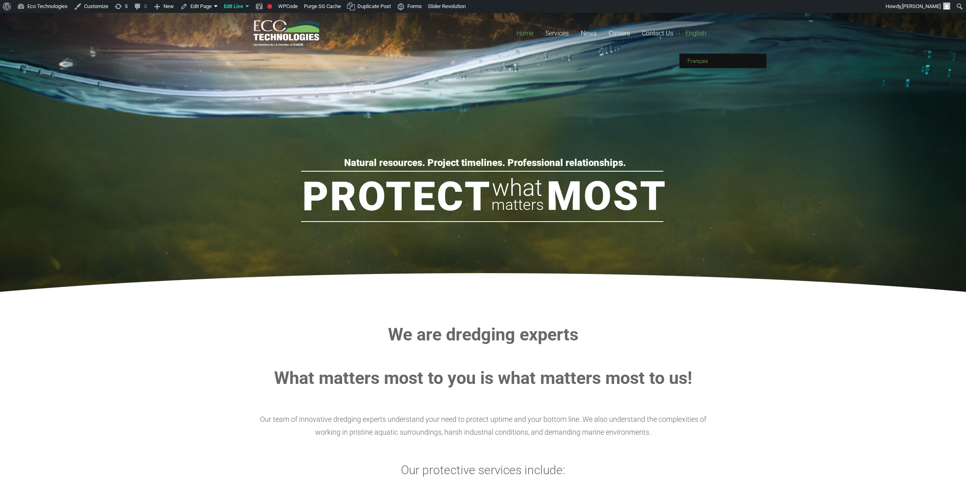
click at [703, 58] on link "Français" at bounding box center [722, 61] width 87 height 14
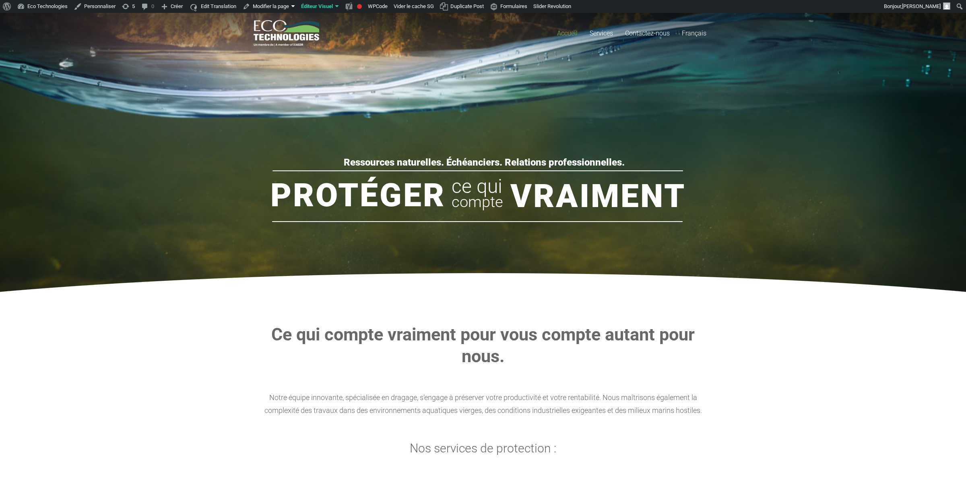
click at [786, 328] on section "Ce qui compte vraiment pour vous compte autant pour nous. Notre équipe innovant…" at bounding box center [483, 443] width 966 height 296
